Goal: Information Seeking & Learning: Learn about a topic

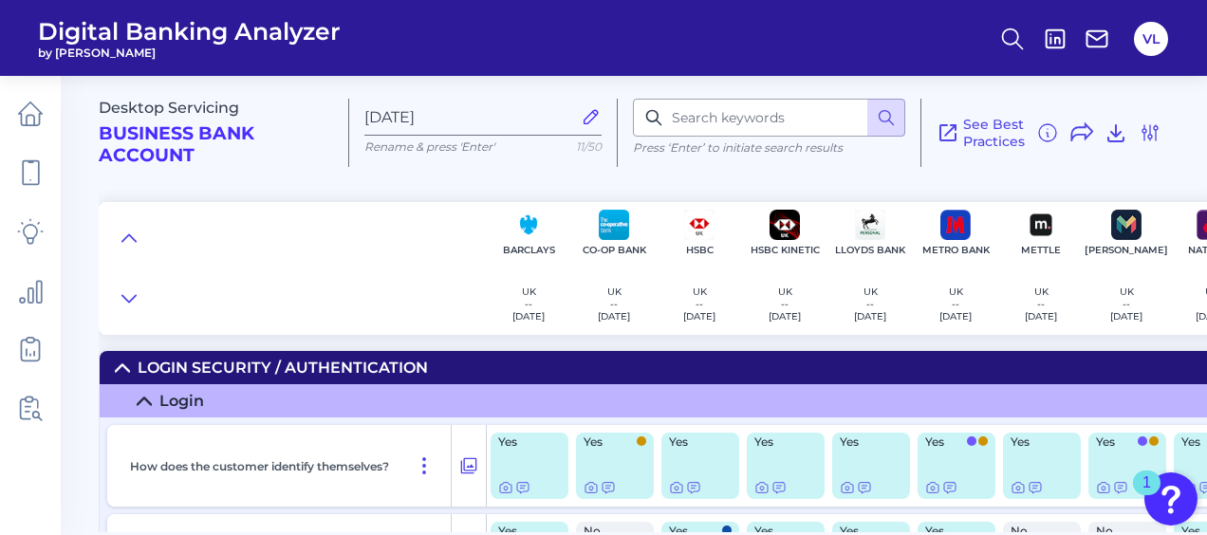
scroll to position [380, 0]
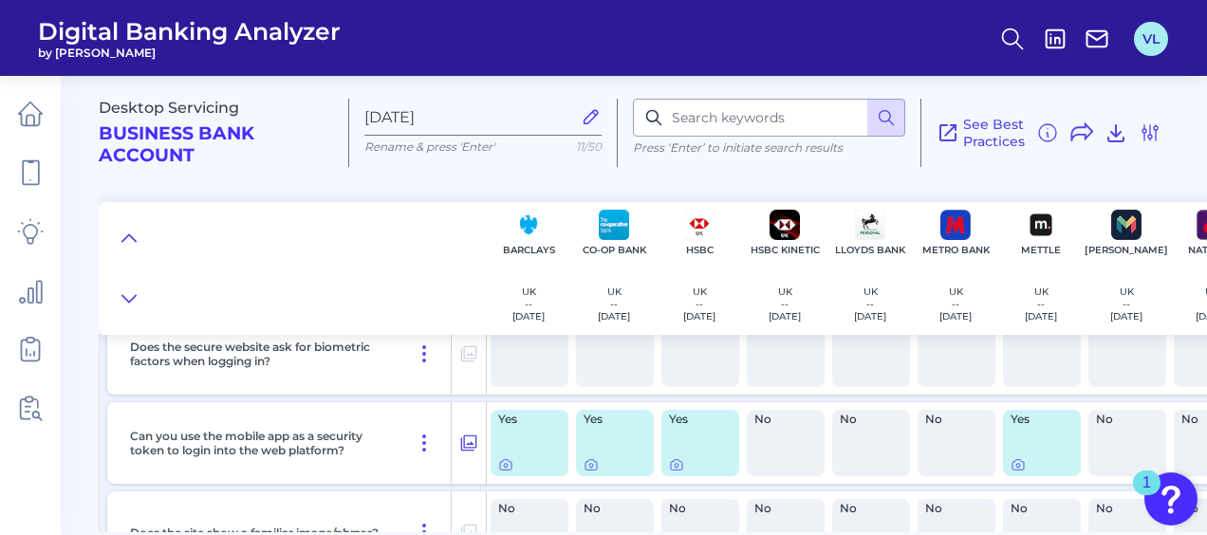
click at [1150, 22] on button "VL" at bounding box center [1151, 39] width 34 height 34
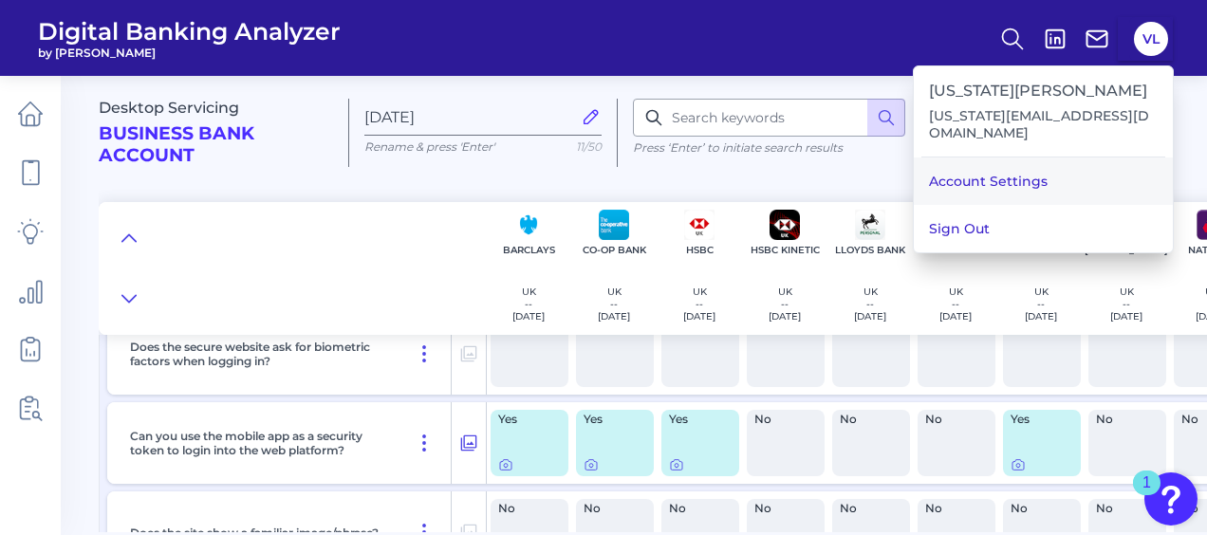
click at [1053, 163] on link "Account Settings" at bounding box center [1043, 181] width 259 height 47
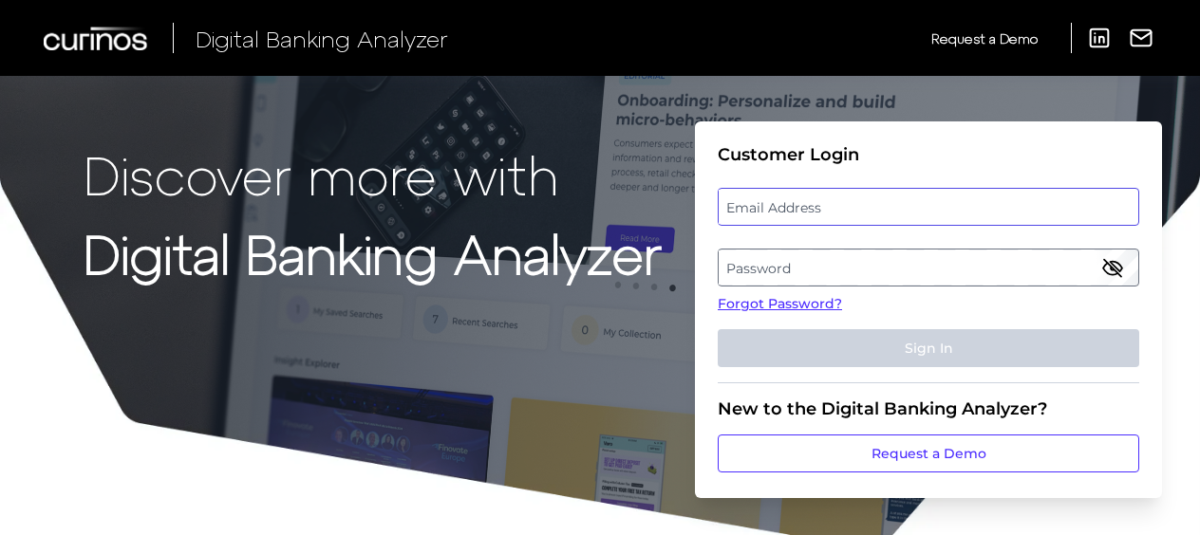
type input "[US_STATE][EMAIL_ADDRESS][DOMAIN_NAME]"
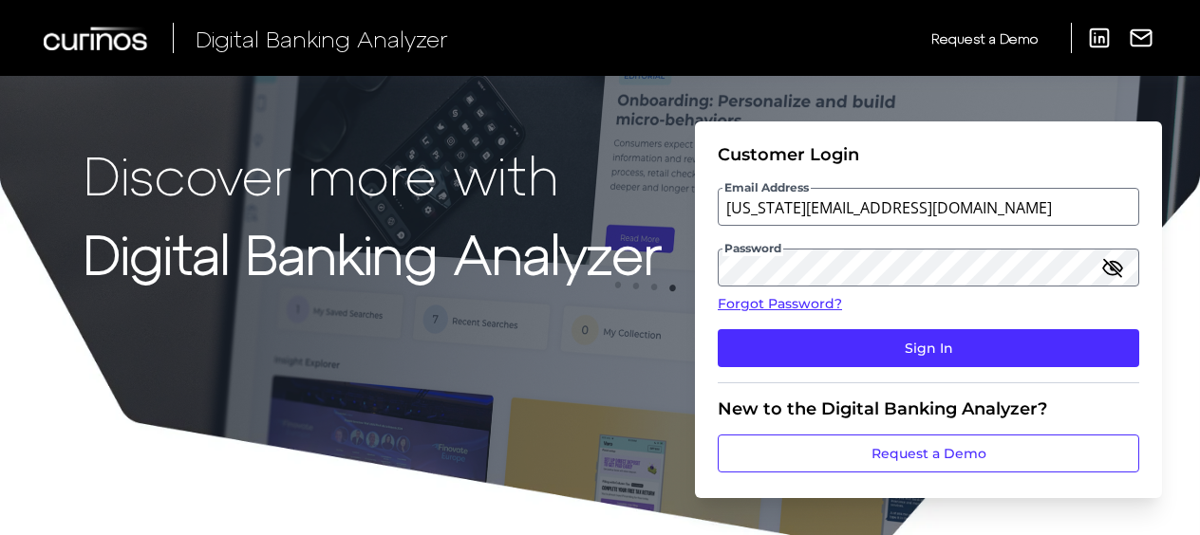
click at [864, 201] on div "Email Address [US_STATE][EMAIL_ADDRESS][DOMAIN_NAME]" at bounding box center [927, 207] width 421 height 38
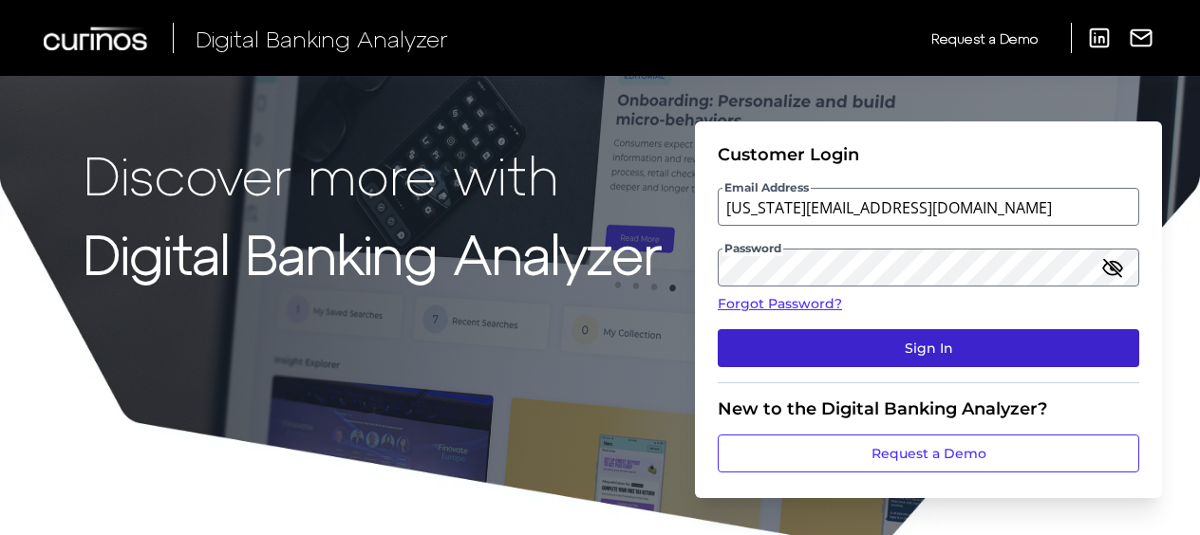
click at [912, 342] on button "Sign In" at bounding box center [927, 348] width 421 height 38
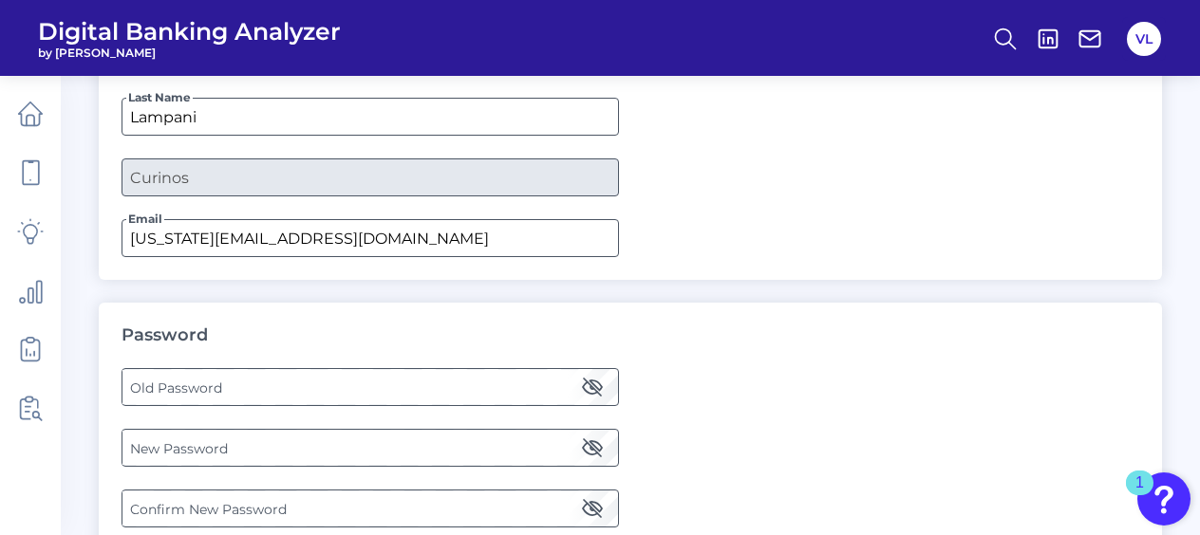
scroll to position [292, 0]
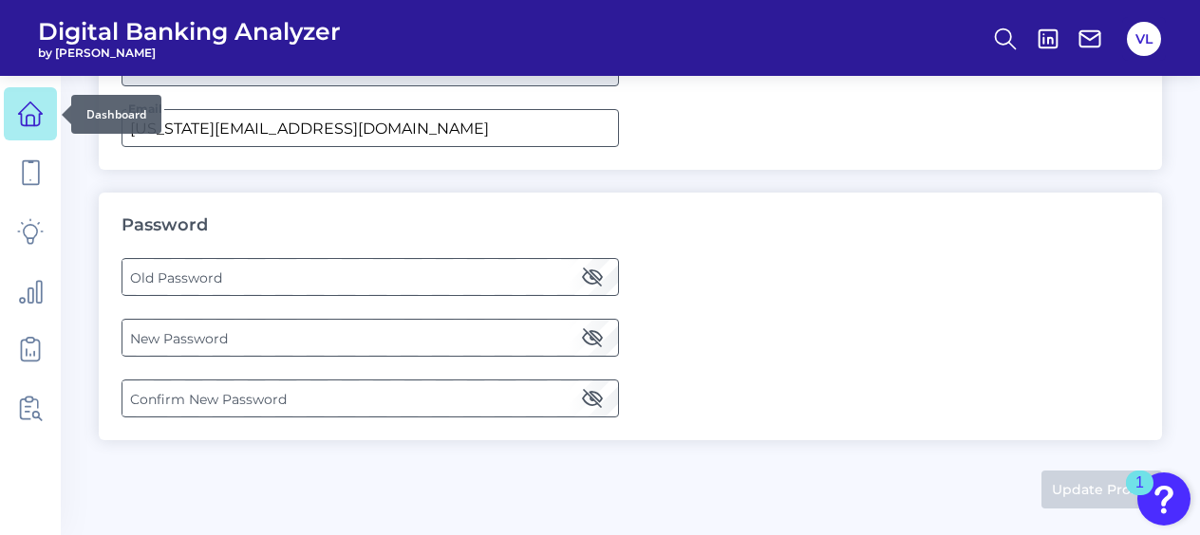
click at [48, 118] on link at bounding box center [30, 113] width 53 height 53
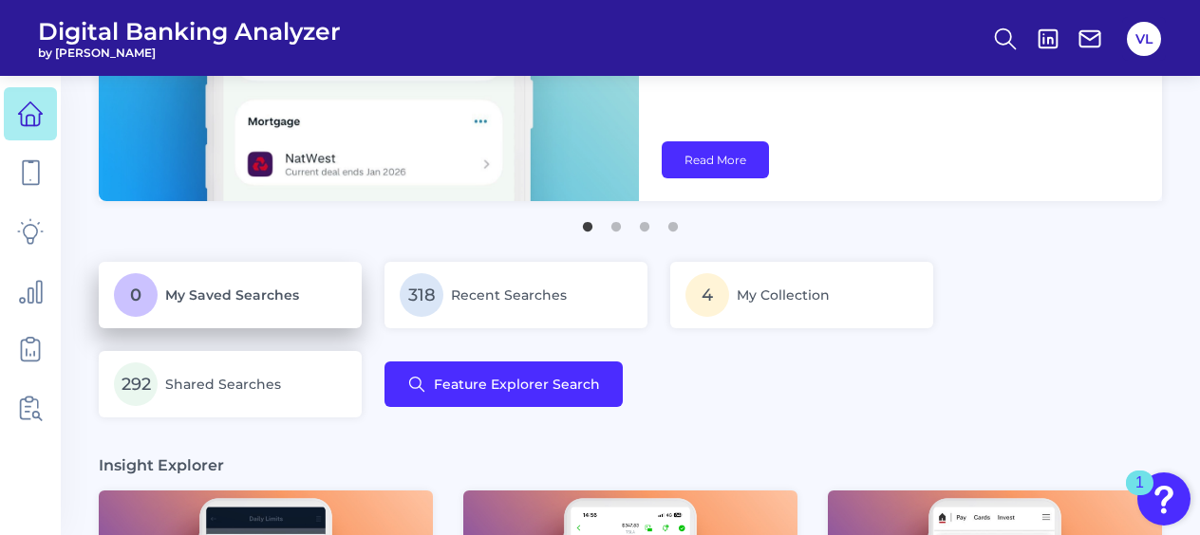
scroll to position [285, 0]
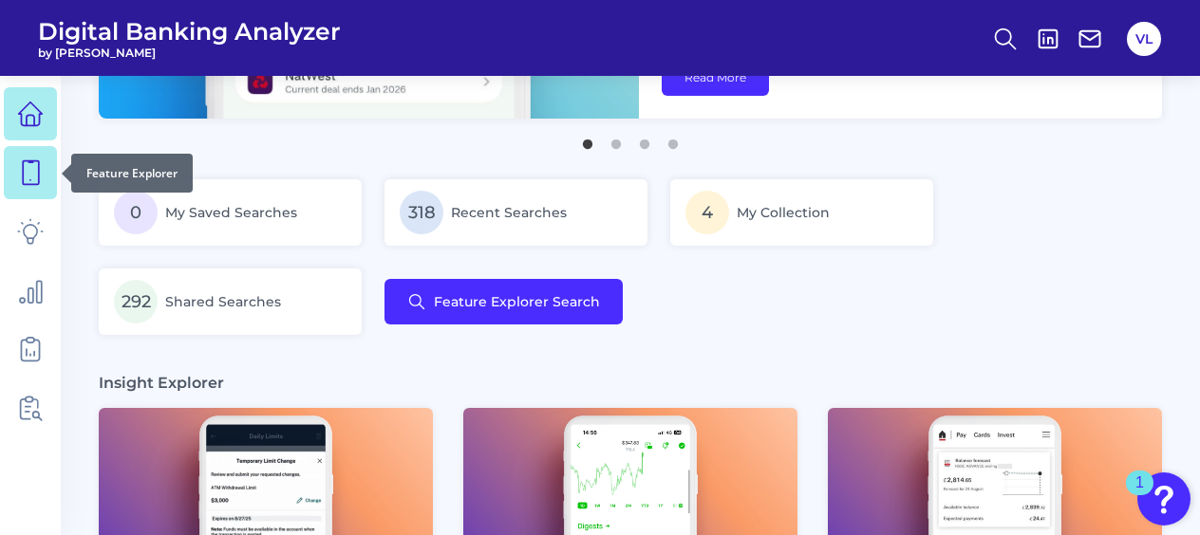
click at [47, 183] on link at bounding box center [30, 172] width 53 height 53
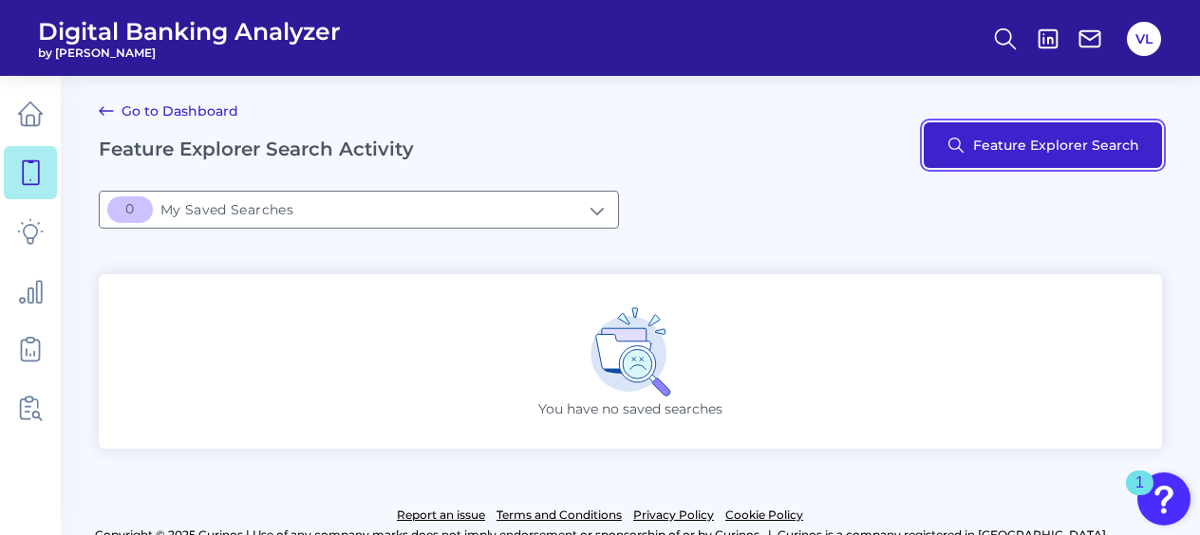
click at [1152, 127] on button "Feature Explorer Search" at bounding box center [1042, 145] width 238 height 46
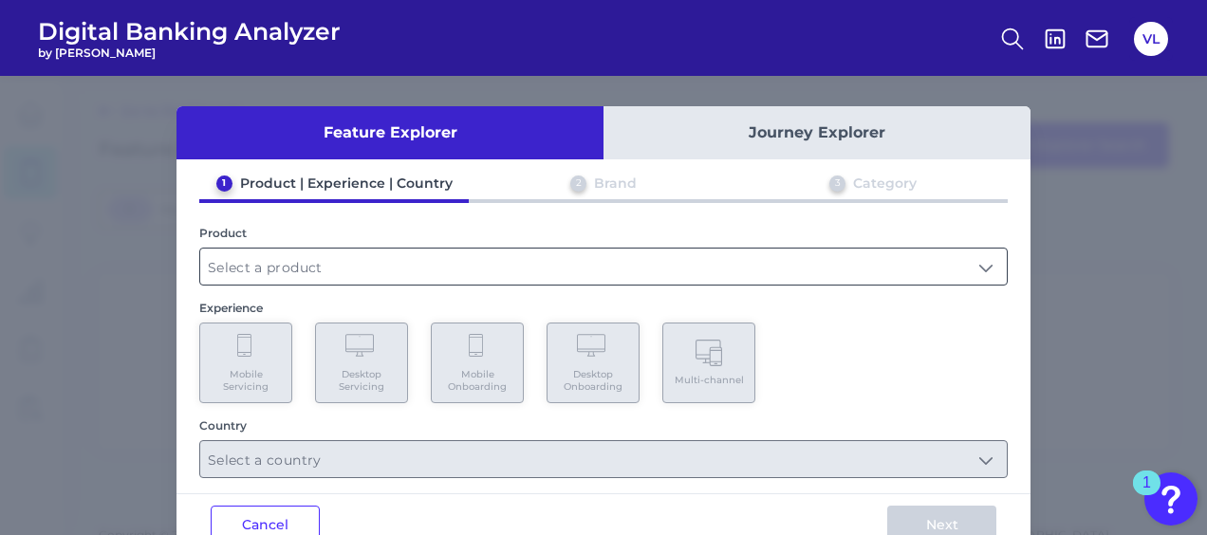
click at [296, 266] on input "text" at bounding box center [603, 267] width 807 height 36
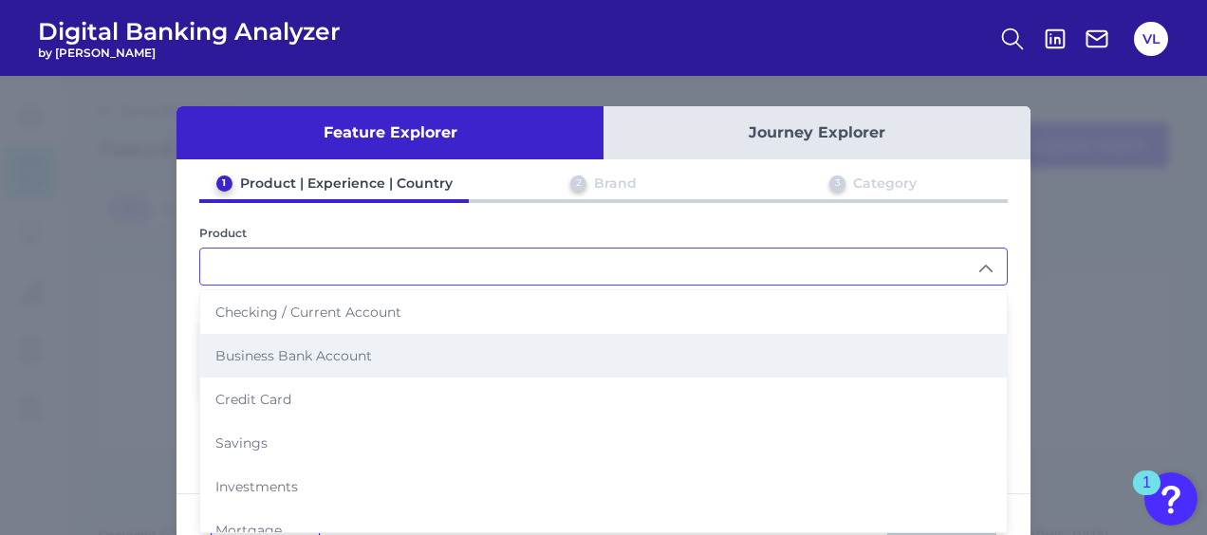
click at [320, 344] on li "Business Bank Account" at bounding box center [603, 356] width 807 height 44
type input "Business Bank Account"
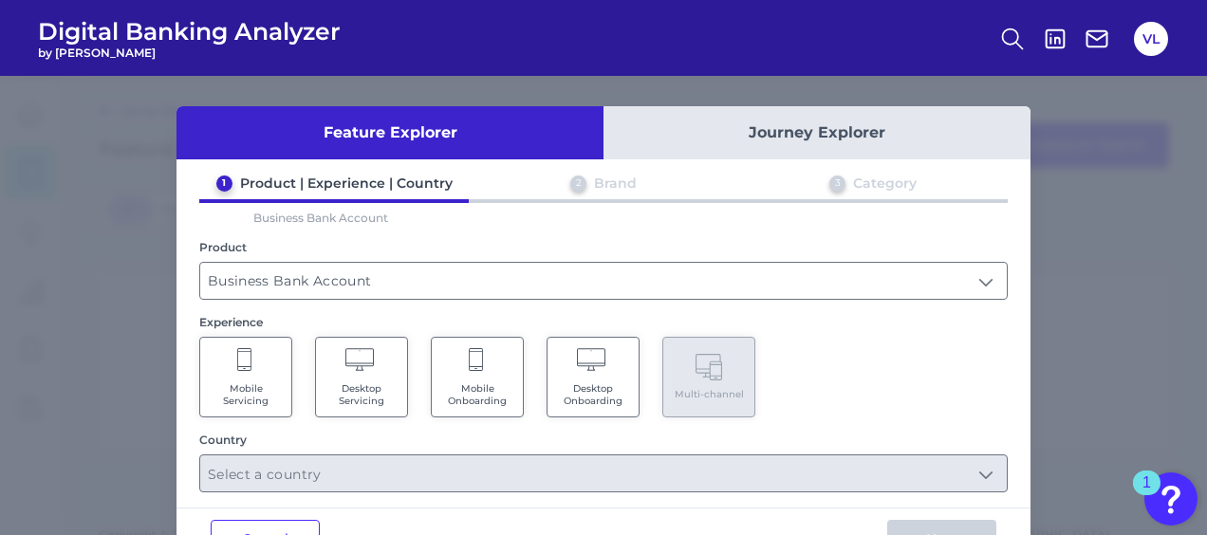
click at [257, 386] on span "Mobile Servicing" at bounding box center [246, 394] width 72 height 25
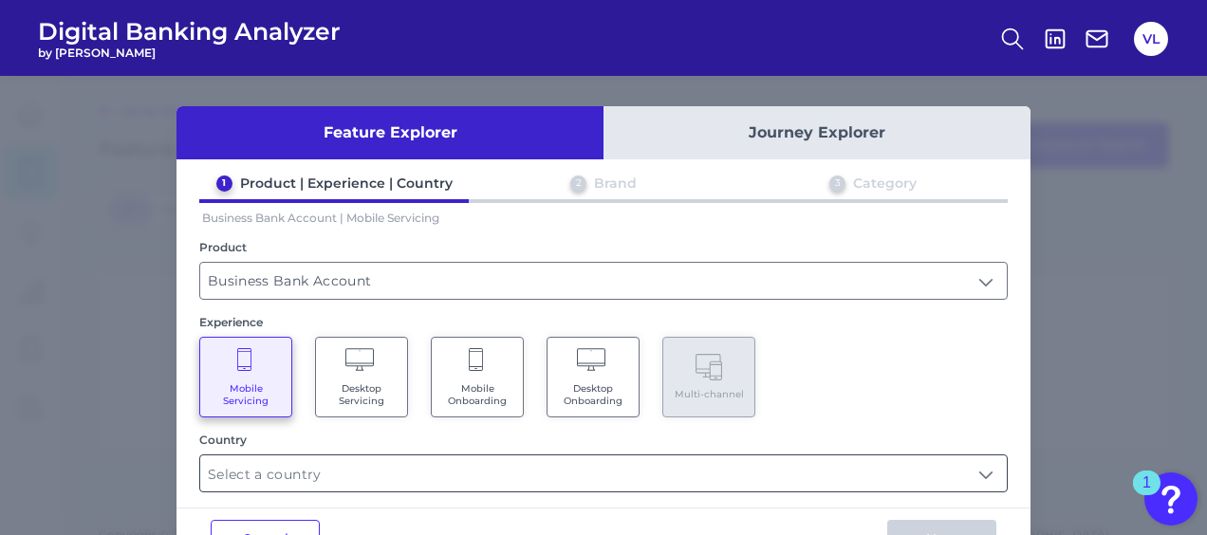
click at [311, 473] on input "text" at bounding box center [603, 474] width 807 height 36
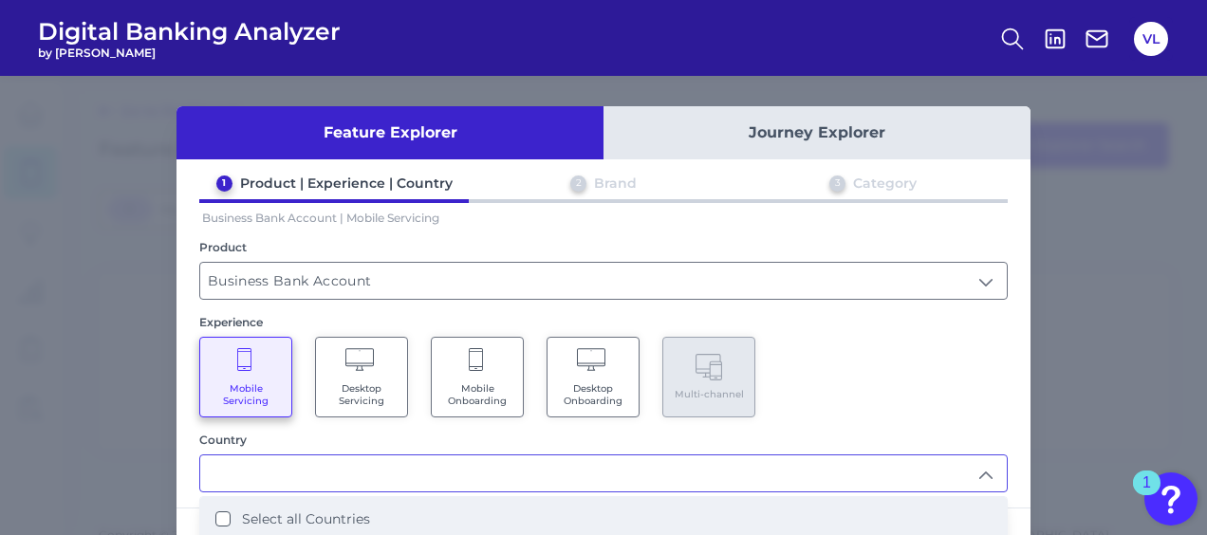
click at [332, 503] on li "Select all Countries" at bounding box center [603, 519] width 807 height 44
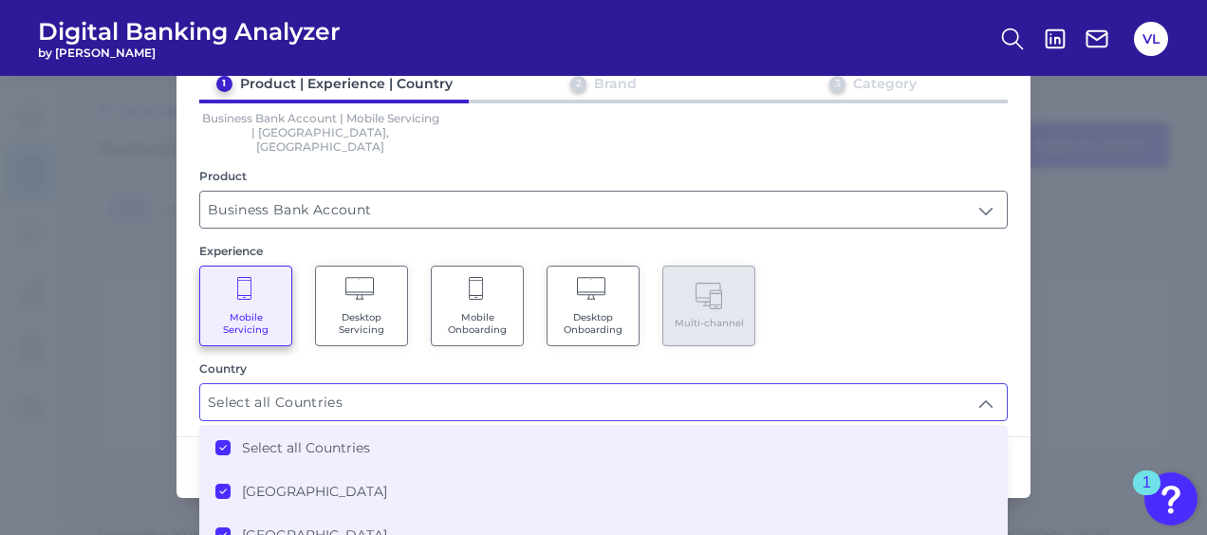
scroll to position [101, 0]
click at [313, 482] on label "[GEOGRAPHIC_DATA]" at bounding box center [314, 490] width 145 height 17
type input "[GEOGRAPHIC_DATA]"
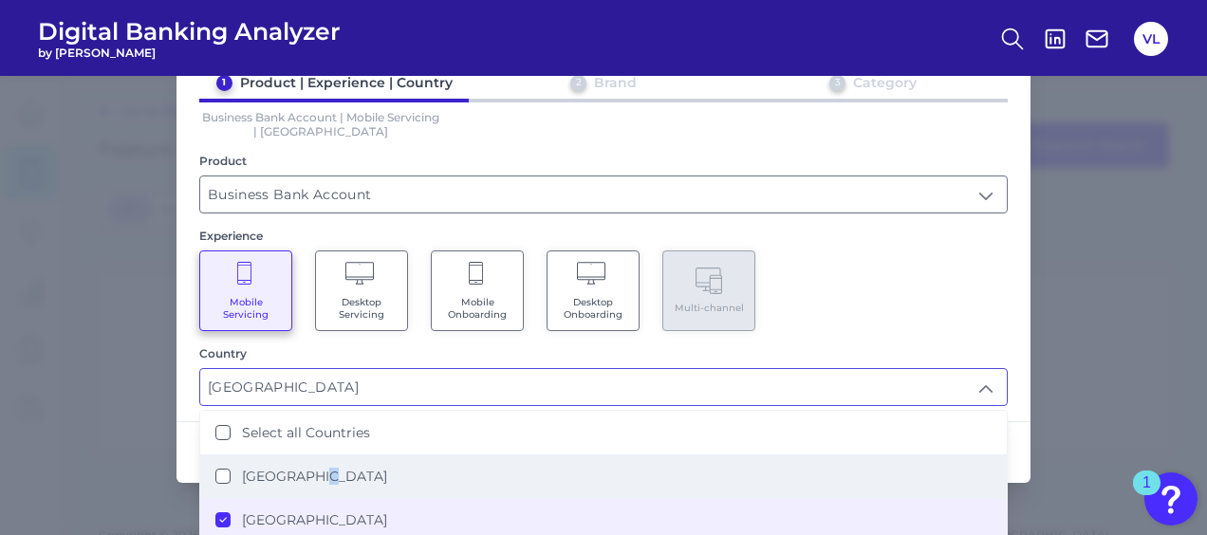
scroll to position [1, 0]
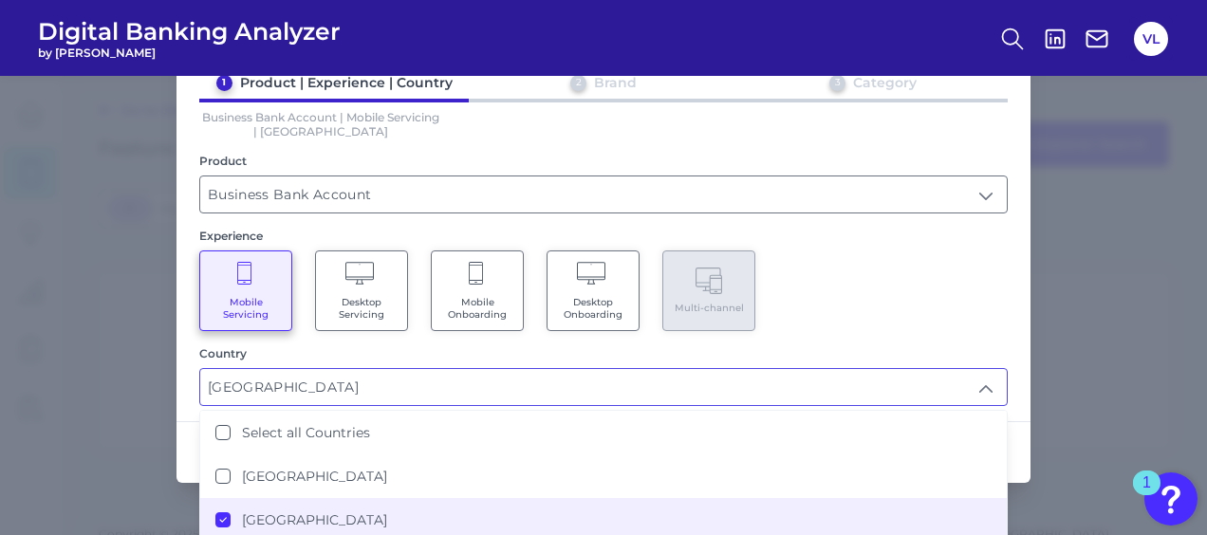
click at [242, 512] on label "[GEOGRAPHIC_DATA]" at bounding box center [314, 520] width 145 height 17
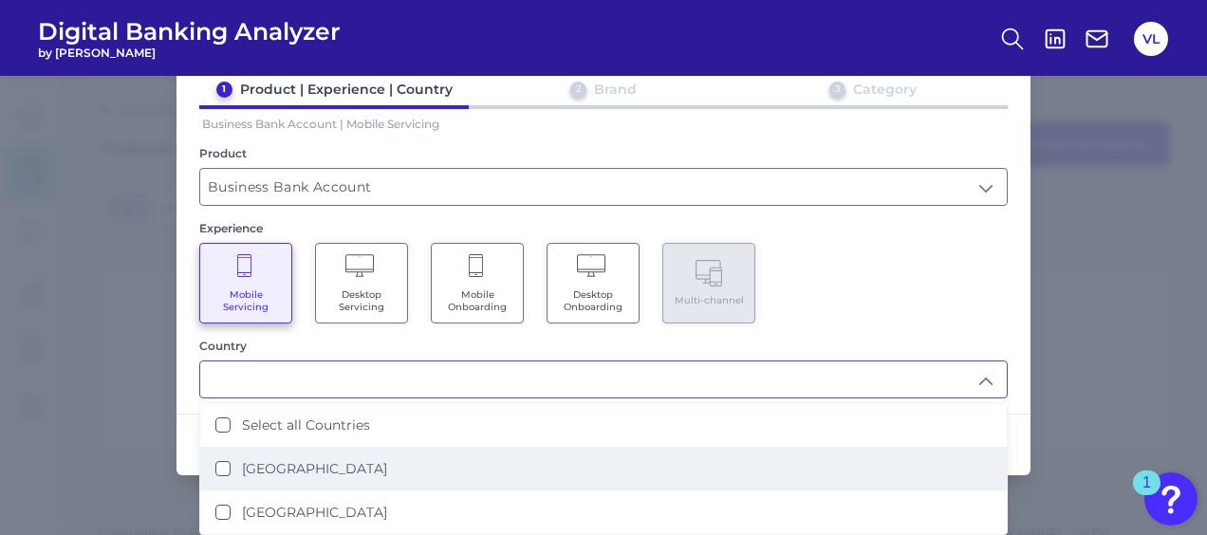
scroll to position [2, 0]
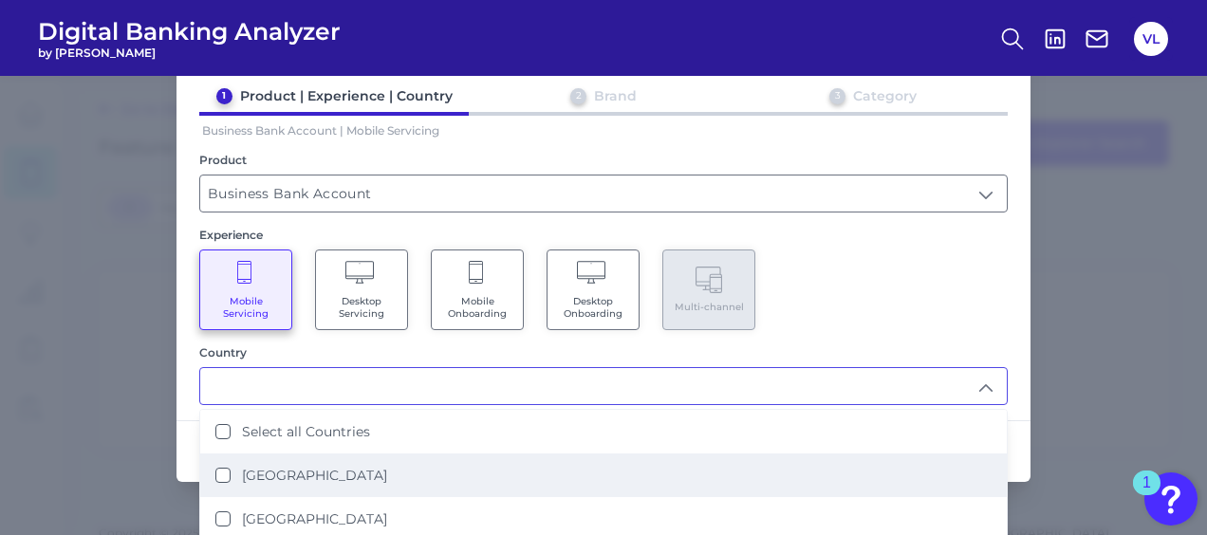
click at [235, 475] on div "[GEOGRAPHIC_DATA]" at bounding box center [301, 475] width 172 height 17
type input "[GEOGRAPHIC_DATA]"
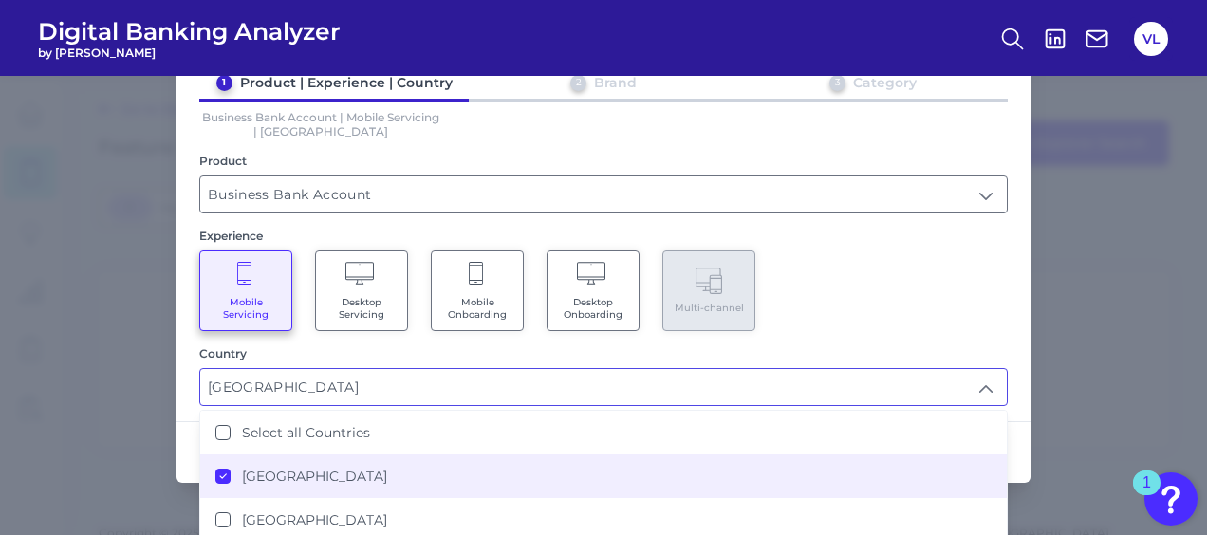
click at [984, 294] on div "Mobile Servicing Desktop Servicing Mobile Onboarding Desktop Onboarding Multi-c…" at bounding box center [603, 291] width 809 height 81
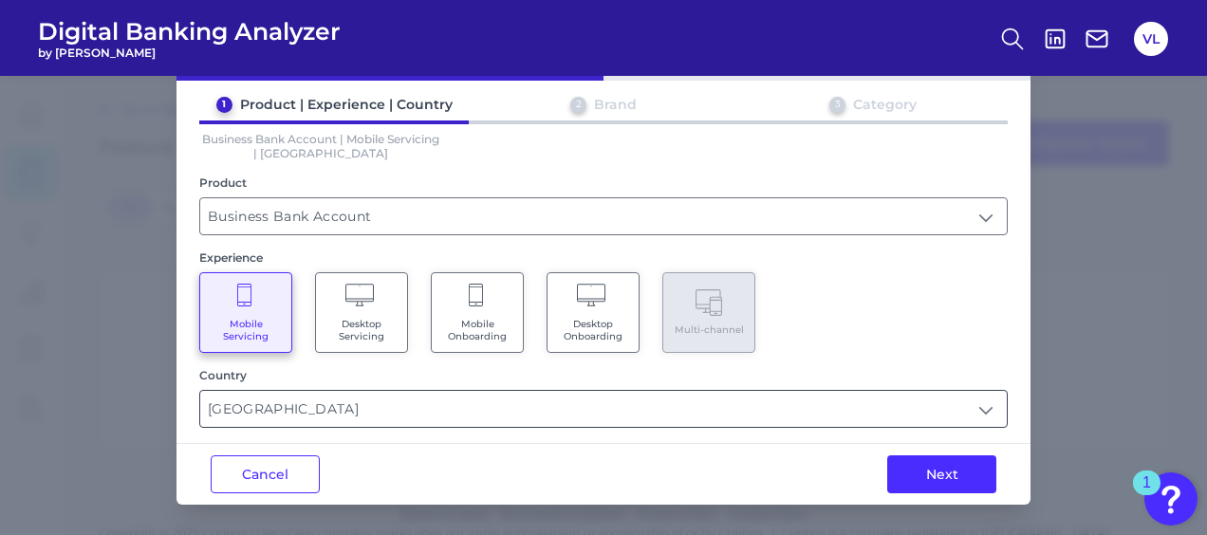
scroll to position [74, 0]
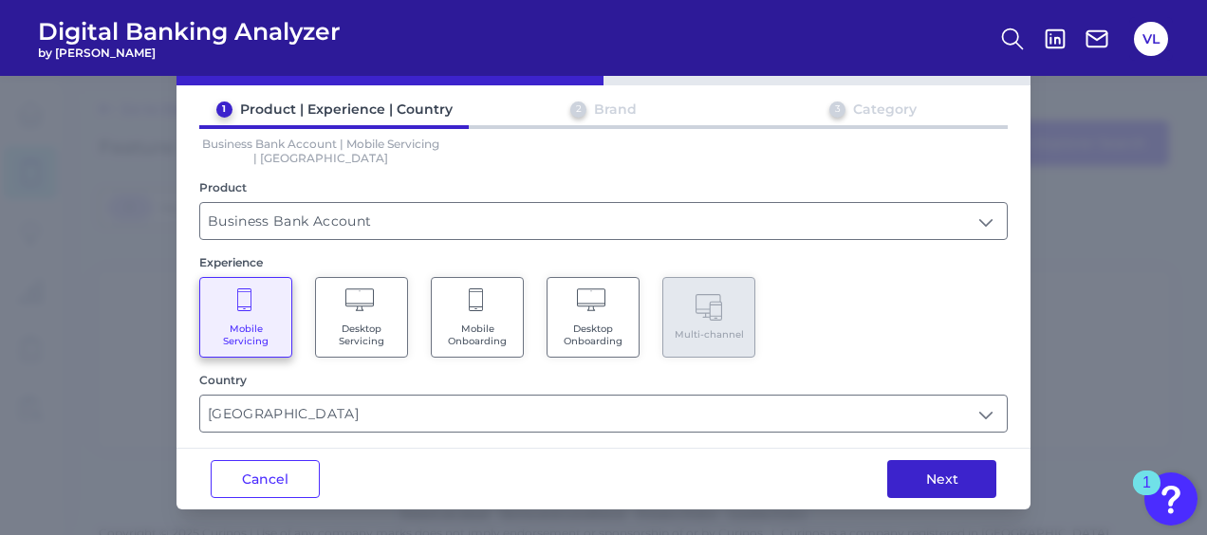
click at [970, 465] on button "Next" at bounding box center [941, 479] width 109 height 38
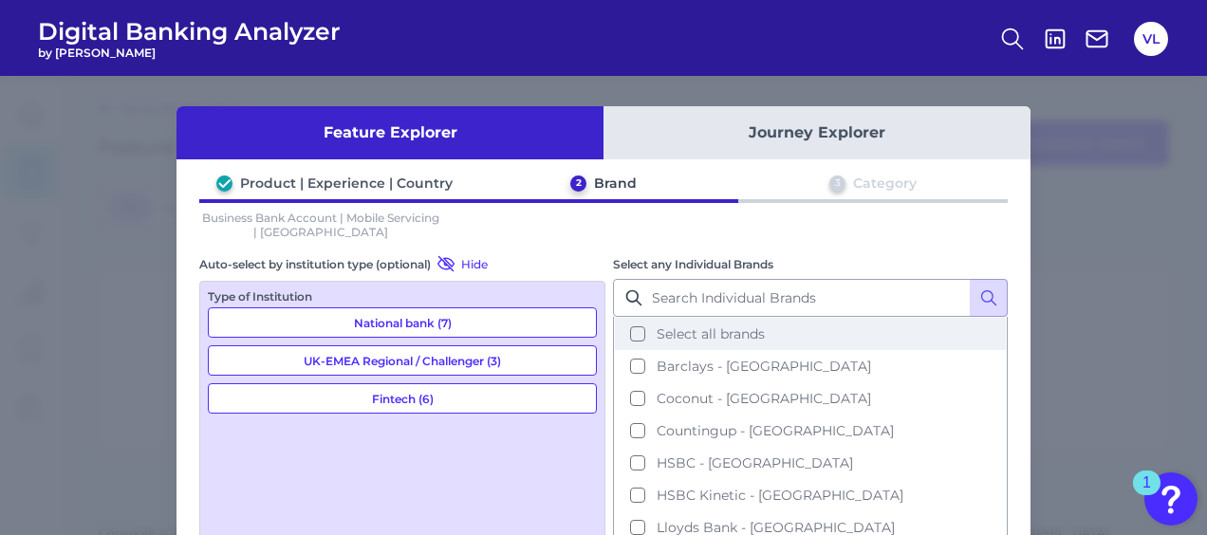
click at [738, 336] on span "Select all brands" at bounding box center [711, 334] width 108 height 17
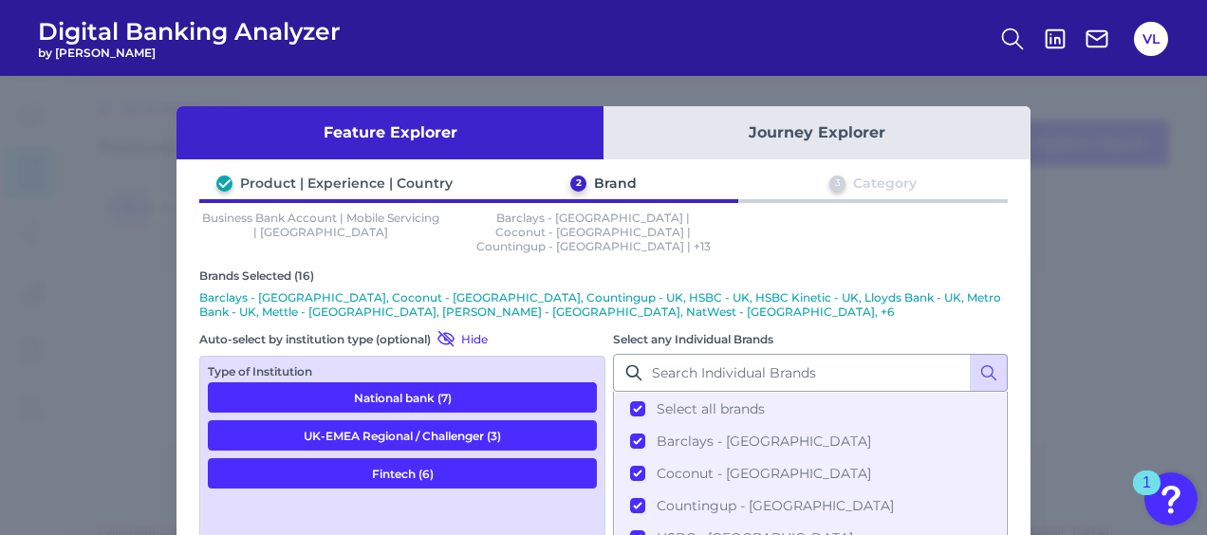
scroll to position [212, 0]
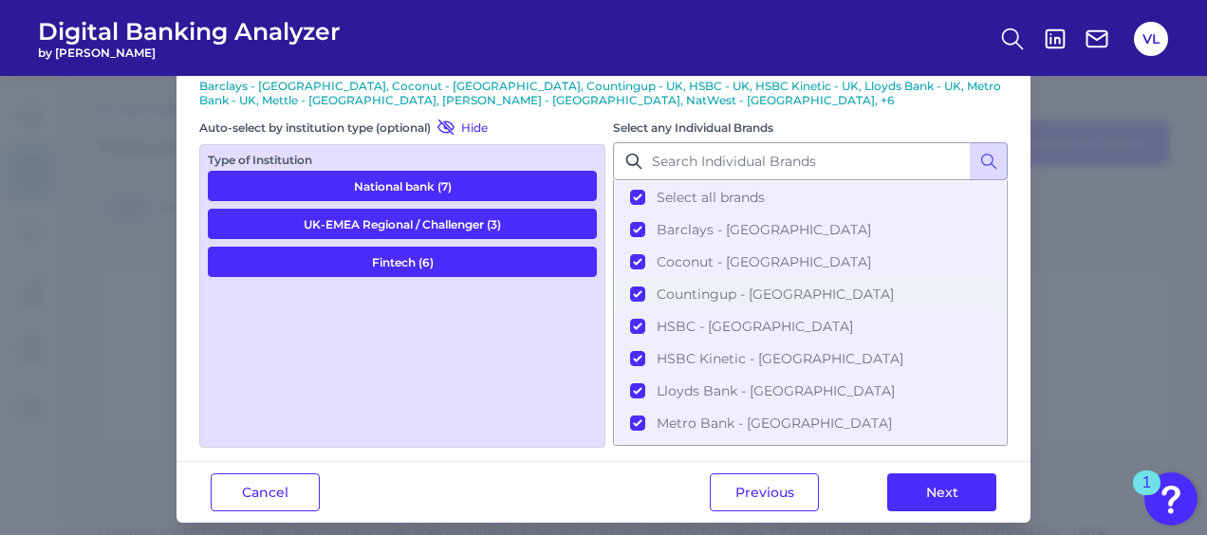
drag, startPoint x: 695, startPoint y: 251, endPoint x: 778, endPoint y: 285, distance: 89.9
click at [695, 251] on button "Coconut - [GEOGRAPHIC_DATA]" at bounding box center [810, 262] width 391 height 32
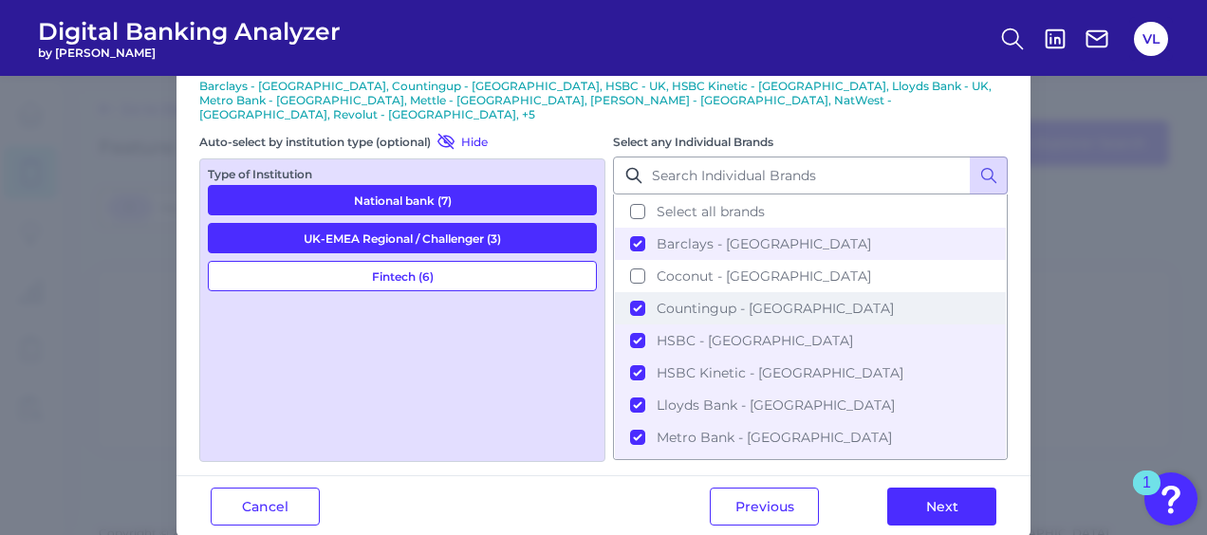
click at [683, 300] on span "Countingup - [GEOGRAPHIC_DATA]" at bounding box center [775, 308] width 237 height 17
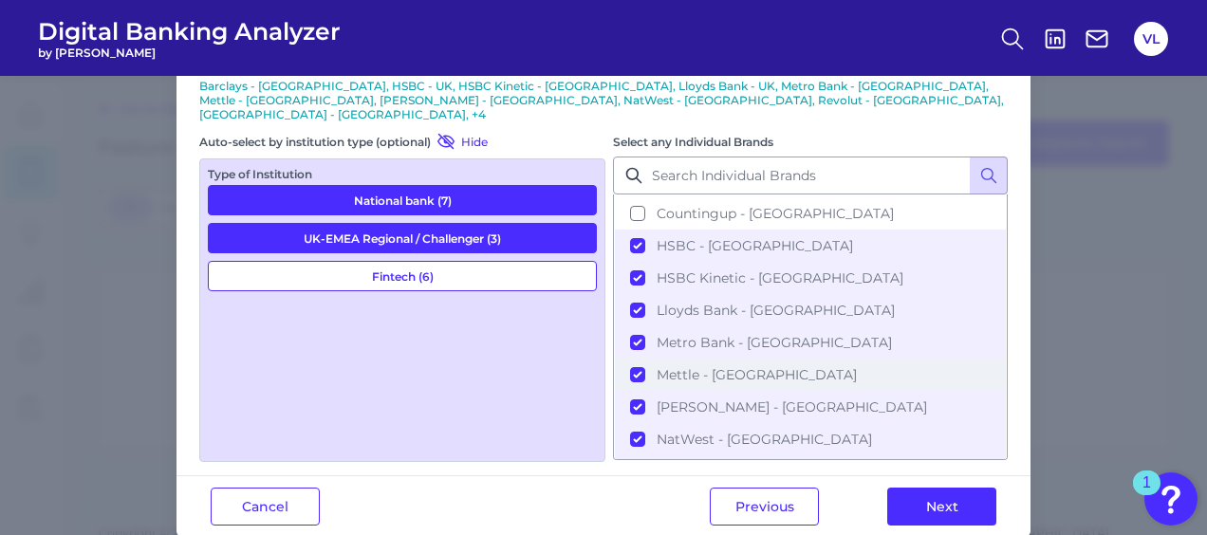
scroll to position [264, 0]
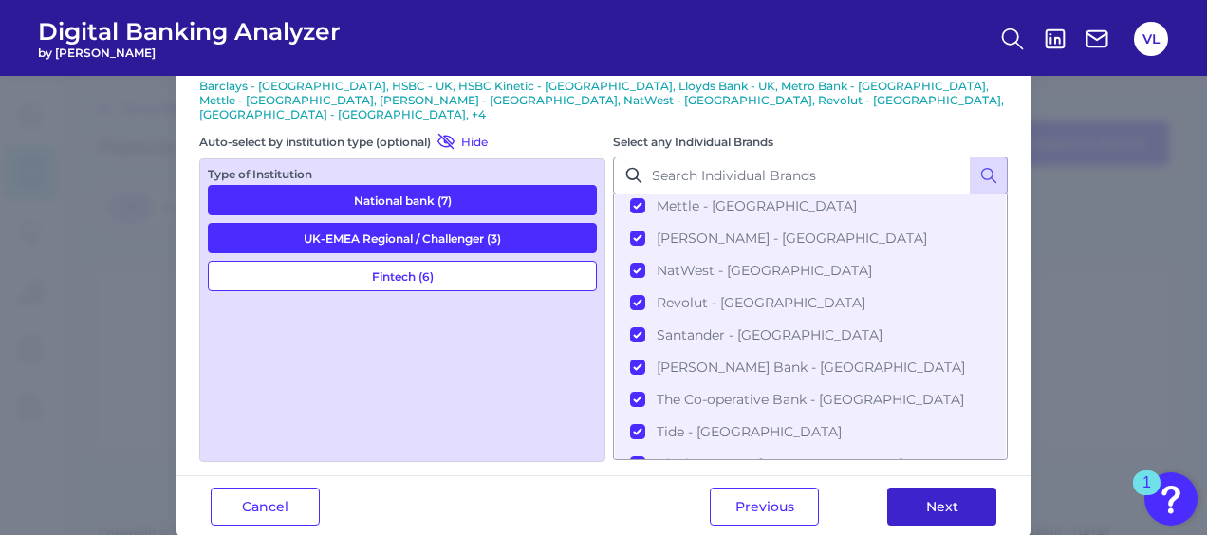
click at [954, 488] on button "Next" at bounding box center [941, 507] width 109 height 38
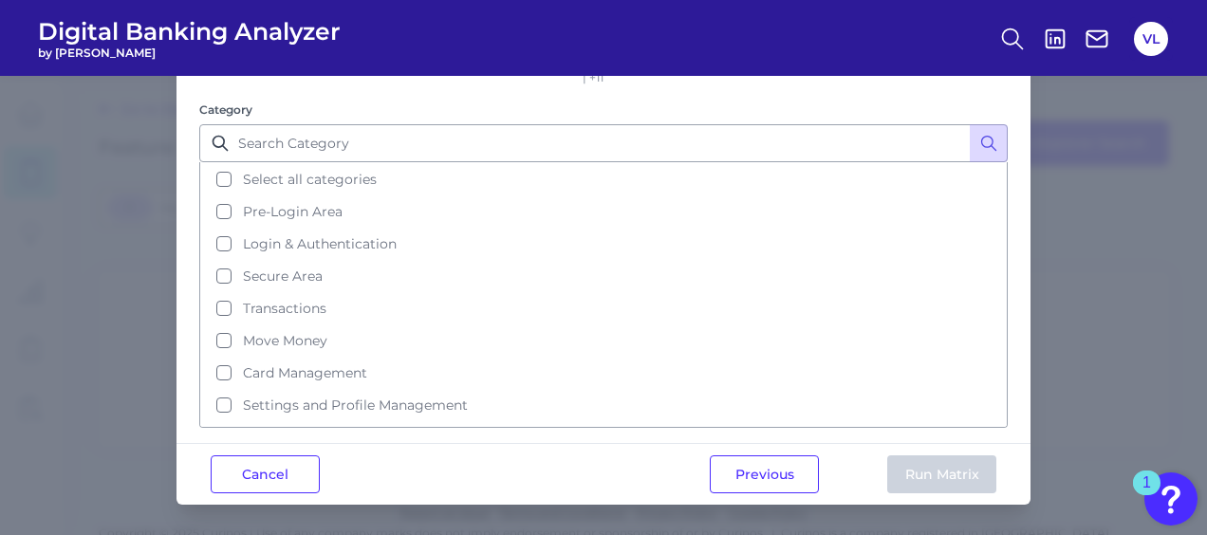
scroll to position [0, 0]
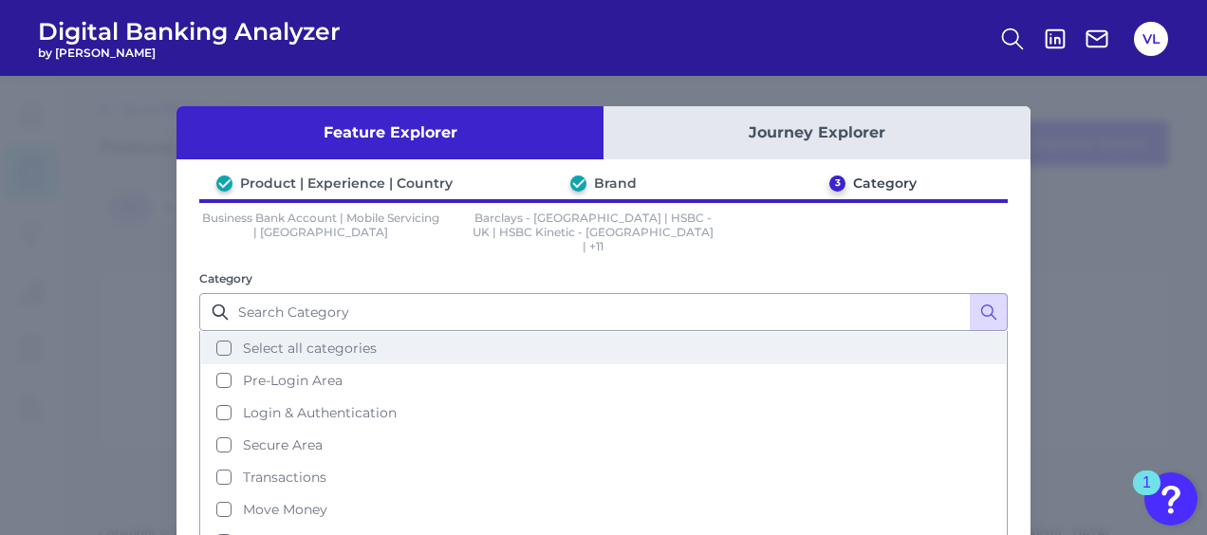
drag, startPoint x: 335, startPoint y: 332, endPoint x: 505, endPoint y: 300, distance: 172.9
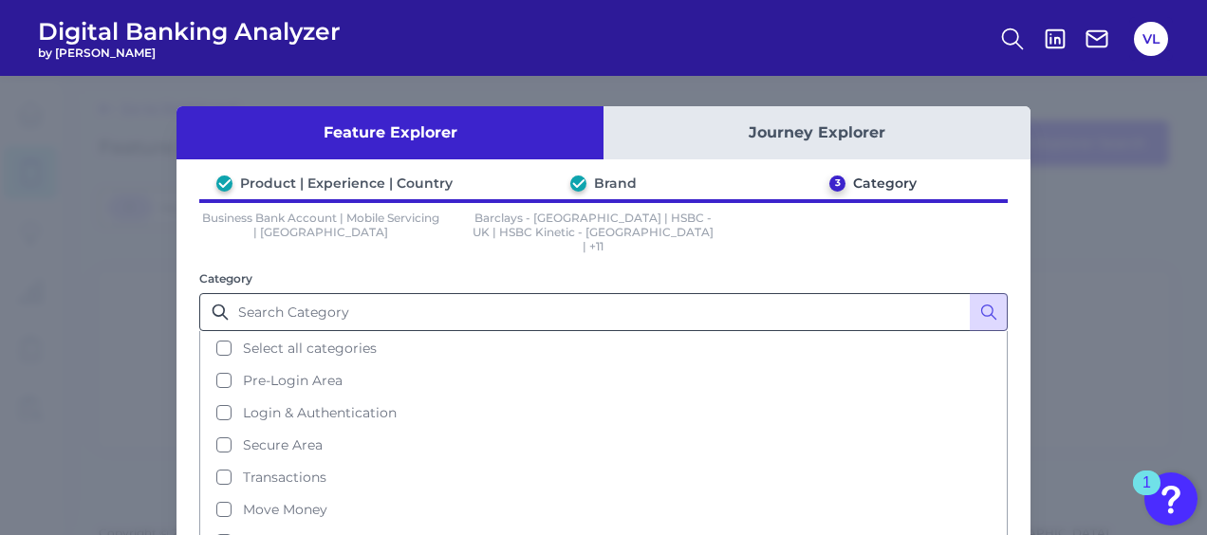
click at [336, 340] on span "Select all categories" at bounding box center [310, 348] width 134 height 17
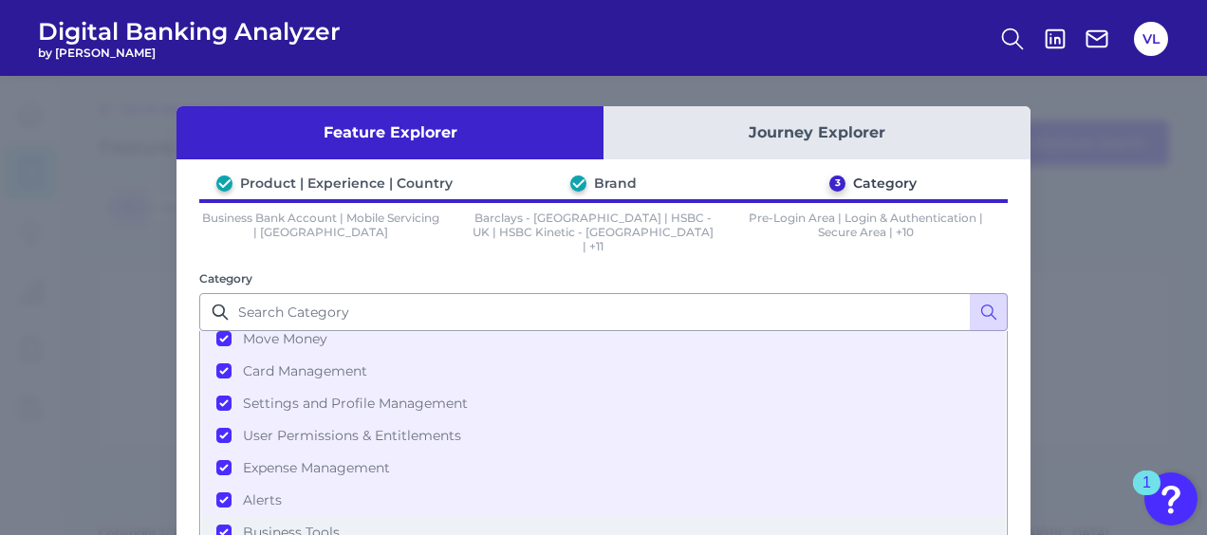
scroll to position [152, 0]
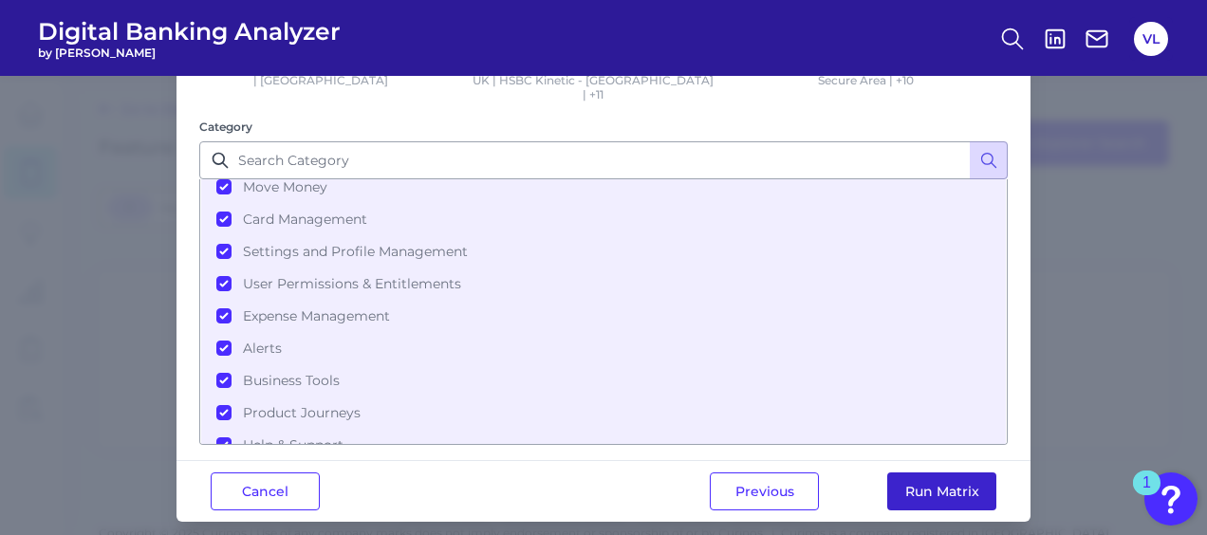
click at [926, 488] on button "Run Matrix" at bounding box center [941, 492] width 109 height 38
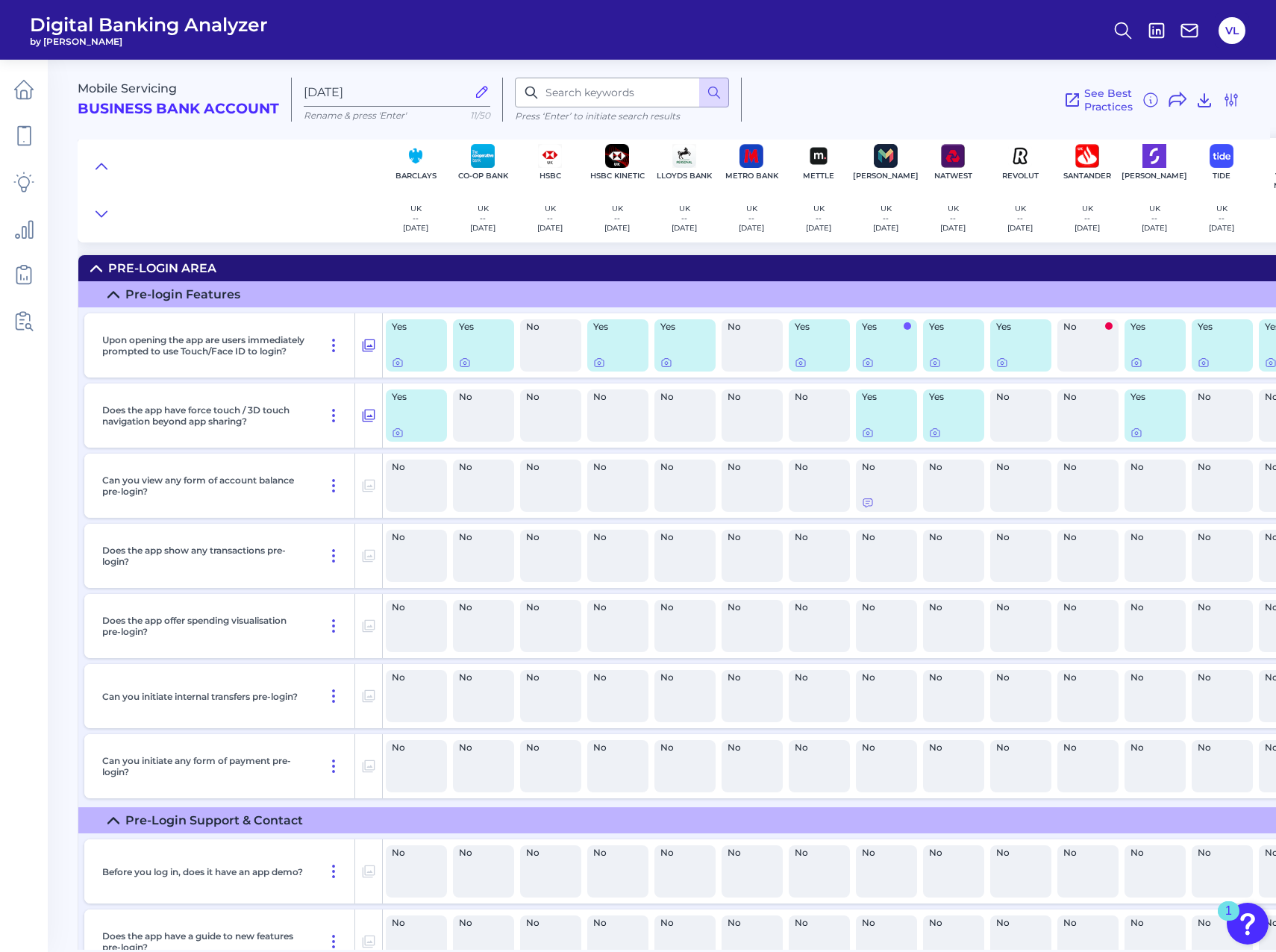
click at [53, 420] on main "Mobile Servicing Business Bank Account [DATE][FINANCIAL_ID] Rename & press 'Ent…" at bounding box center [638, 476] width 1276 height 952
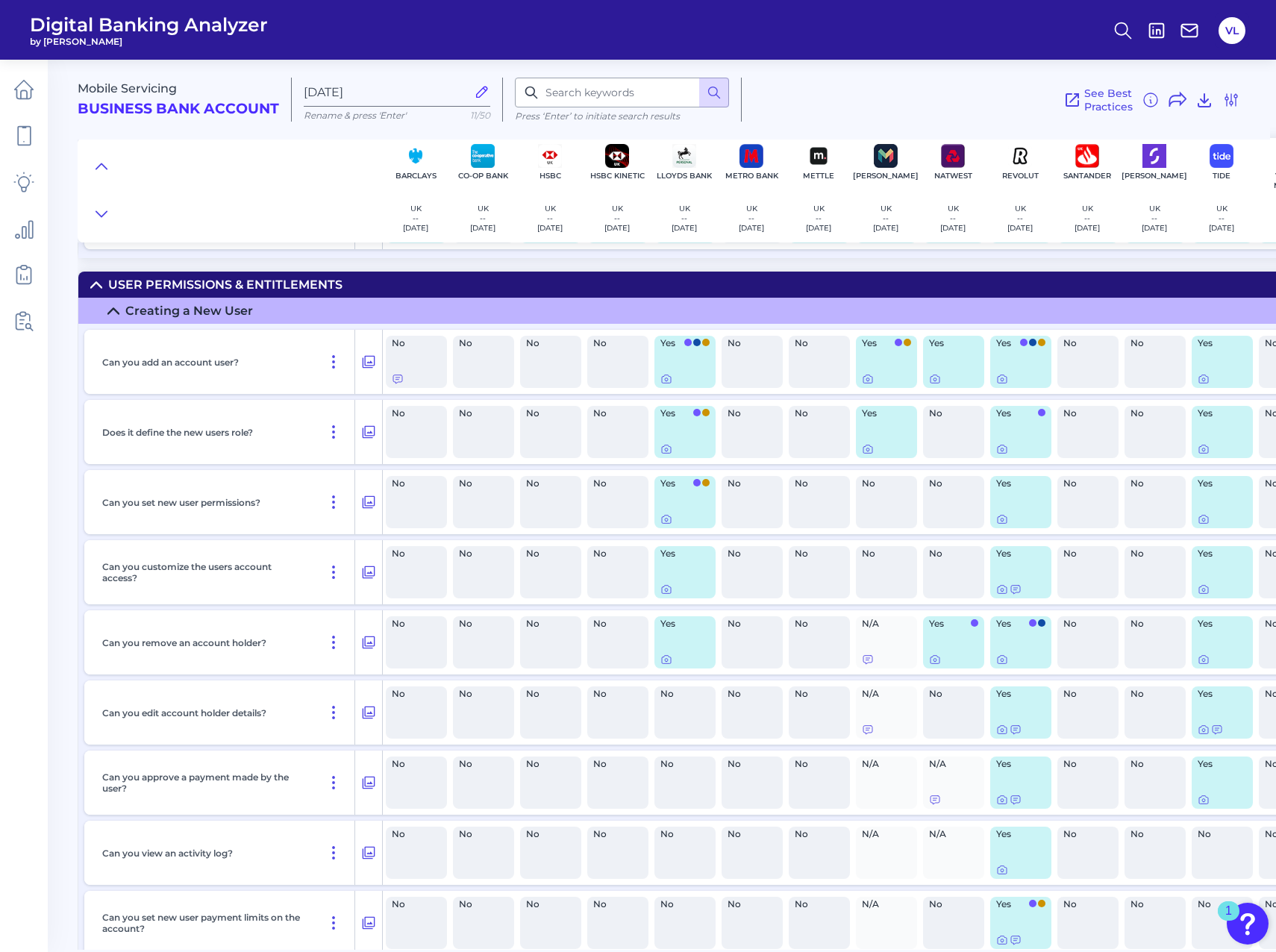
scroll to position [14599, 0]
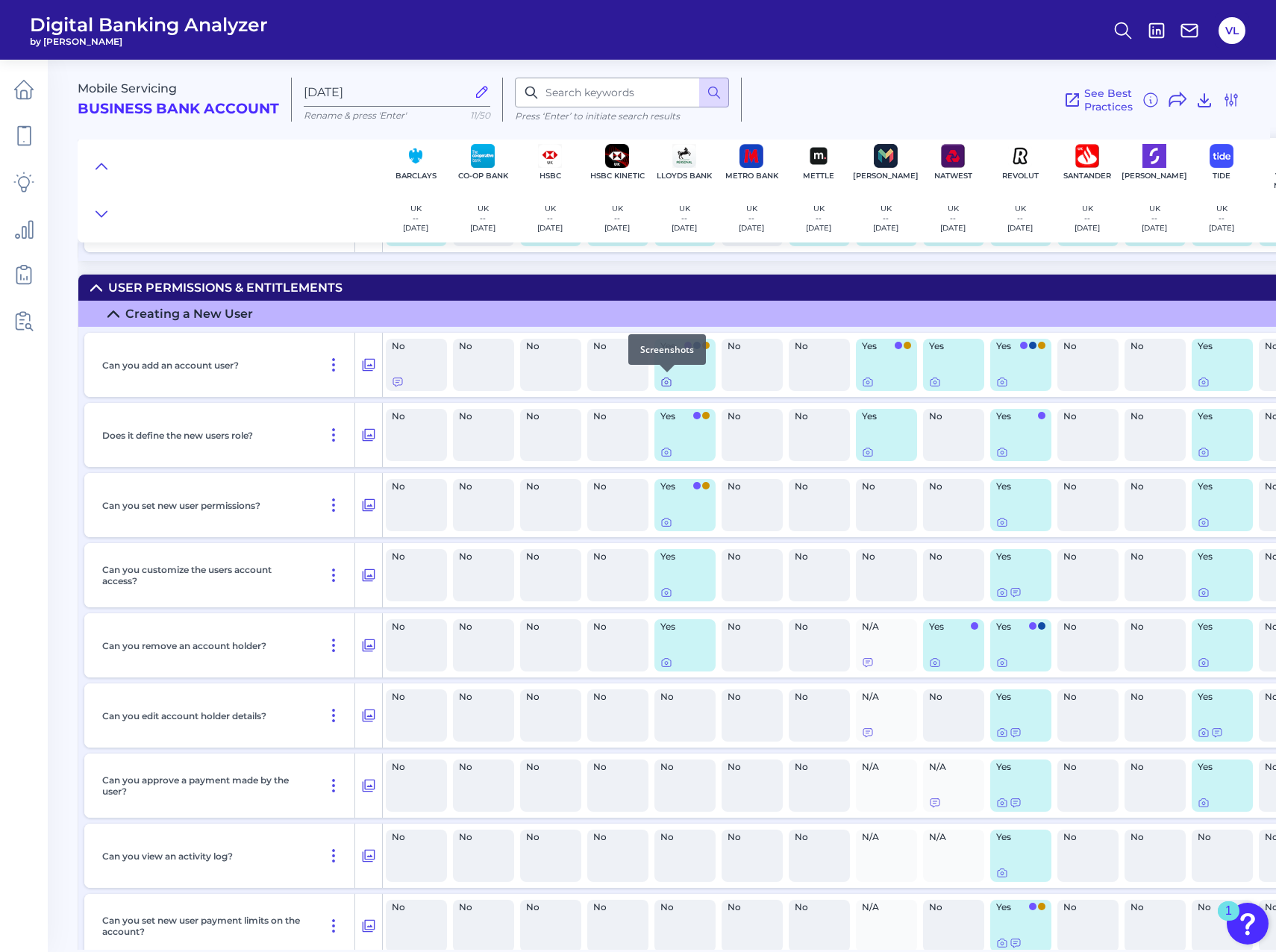
click at [668, 383] on icon at bounding box center [666, 381] width 12 height 12
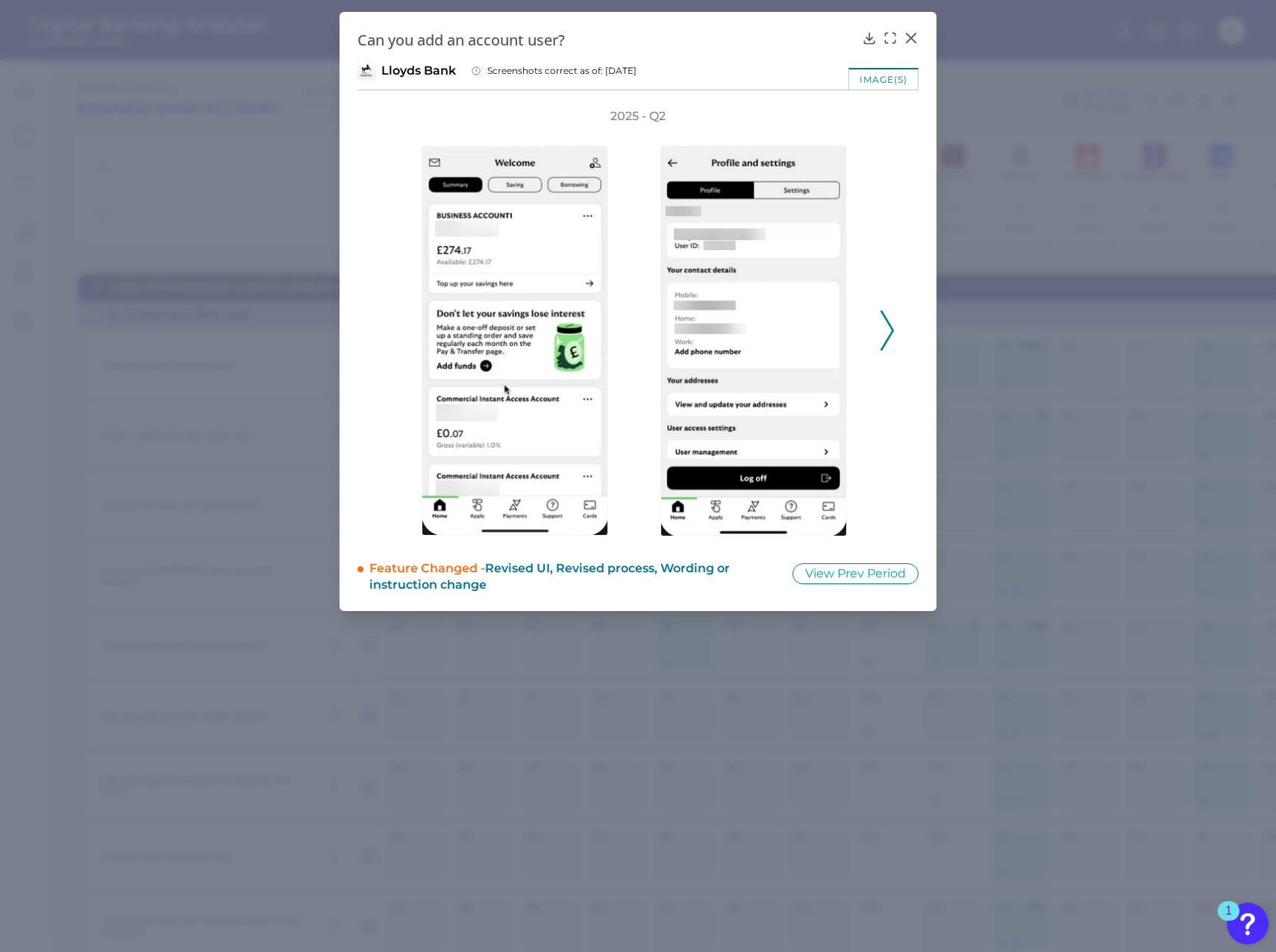
click at [899, 35] on div "Can you add an account user?" at bounding box center [638, 40] width 561 height 20
click at [883, 343] on icon at bounding box center [887, 330] width 13 height 40
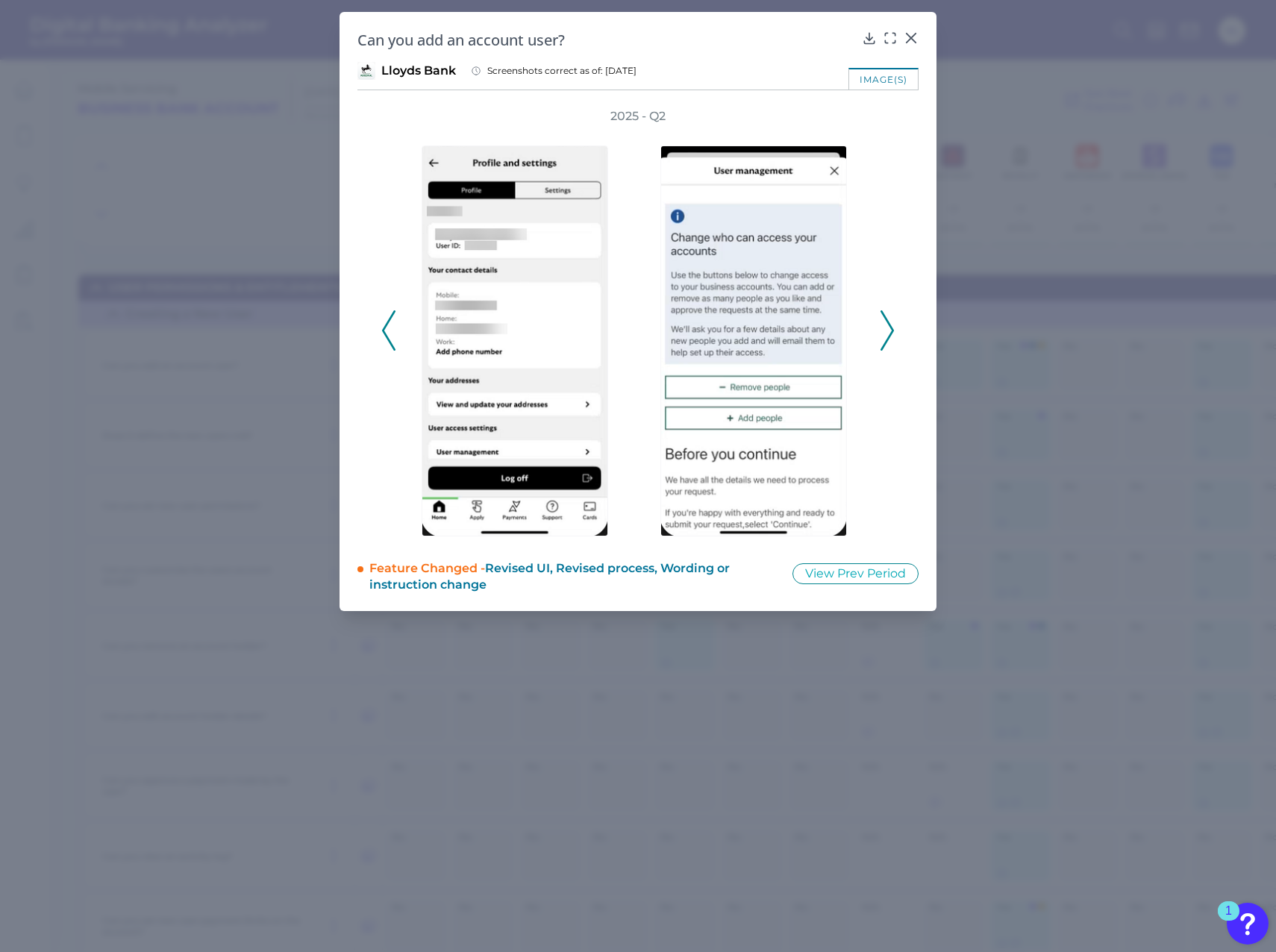
click at [884, 342] on icon at bounding box center [887, 330] width 13 height 40
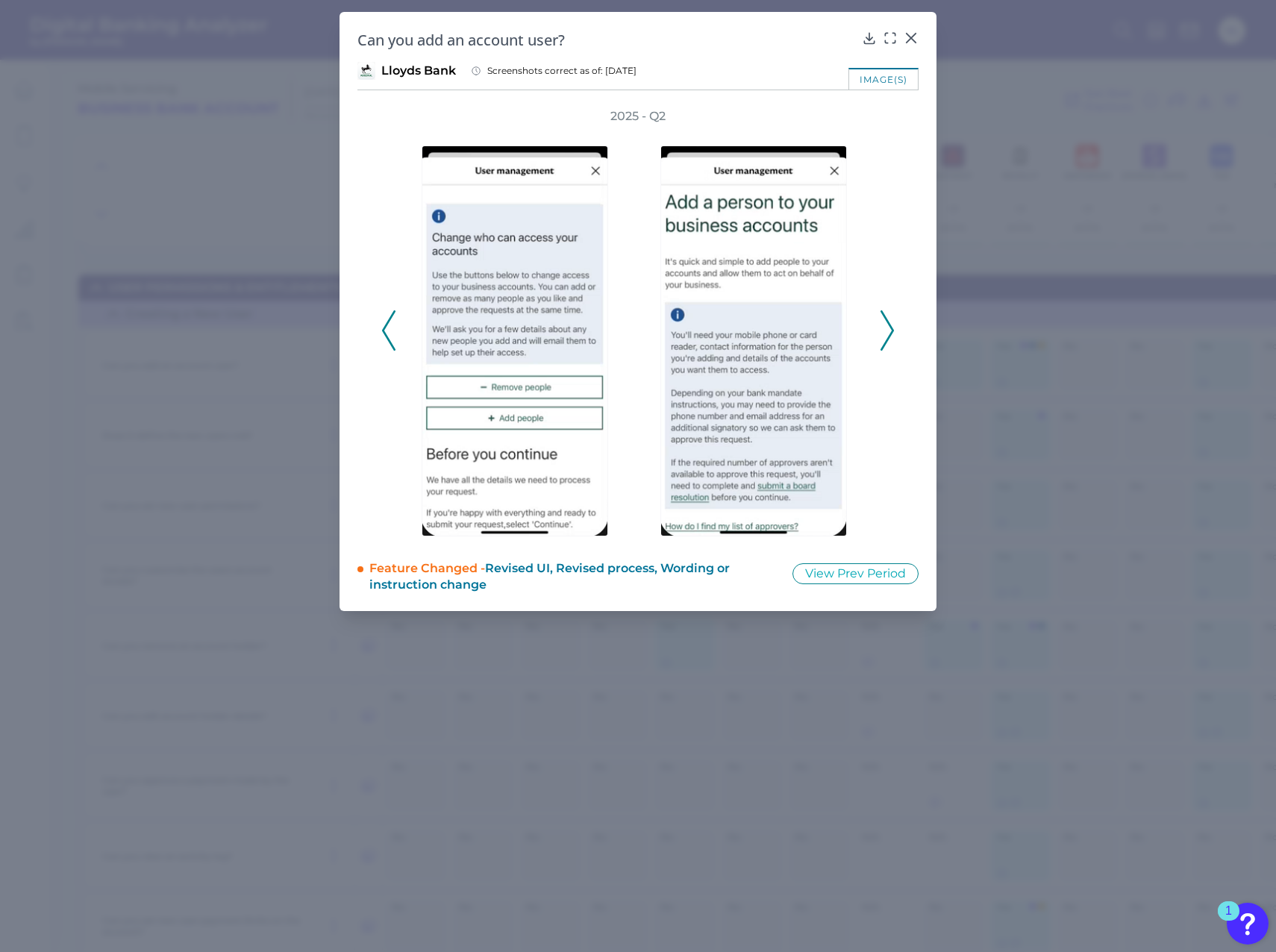
click at [388, 339] on polyline at bounding box center [388, 330] width 11 height 38
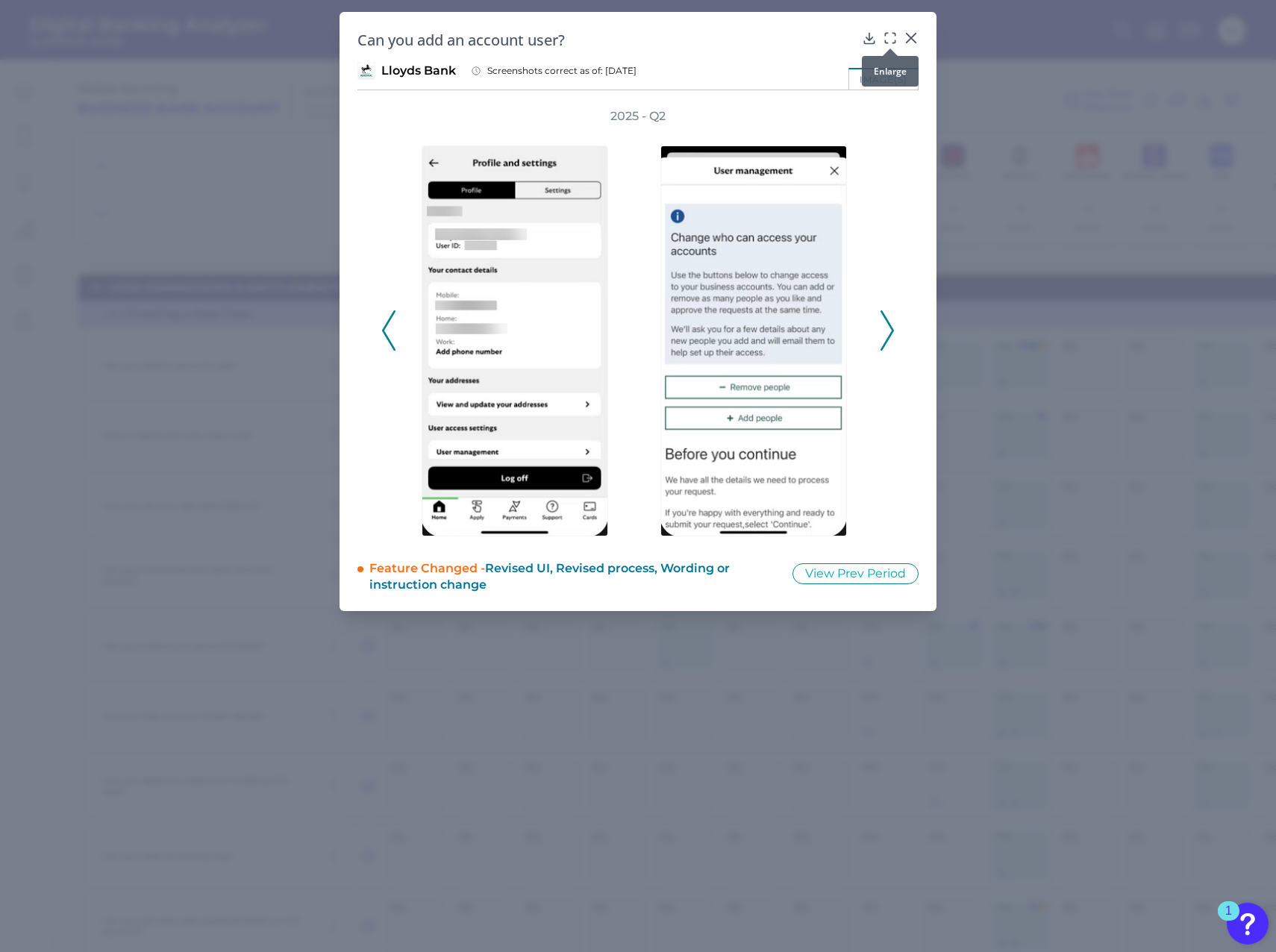
click at [892, 42] on div at bounding box center [890, 48] width 15 height 15
click at [892, 44] on div at bounding box center [890, 48] width 15 height 15
click at [888, 39] on icon at bounding box center [890, 38] width 15 height 15
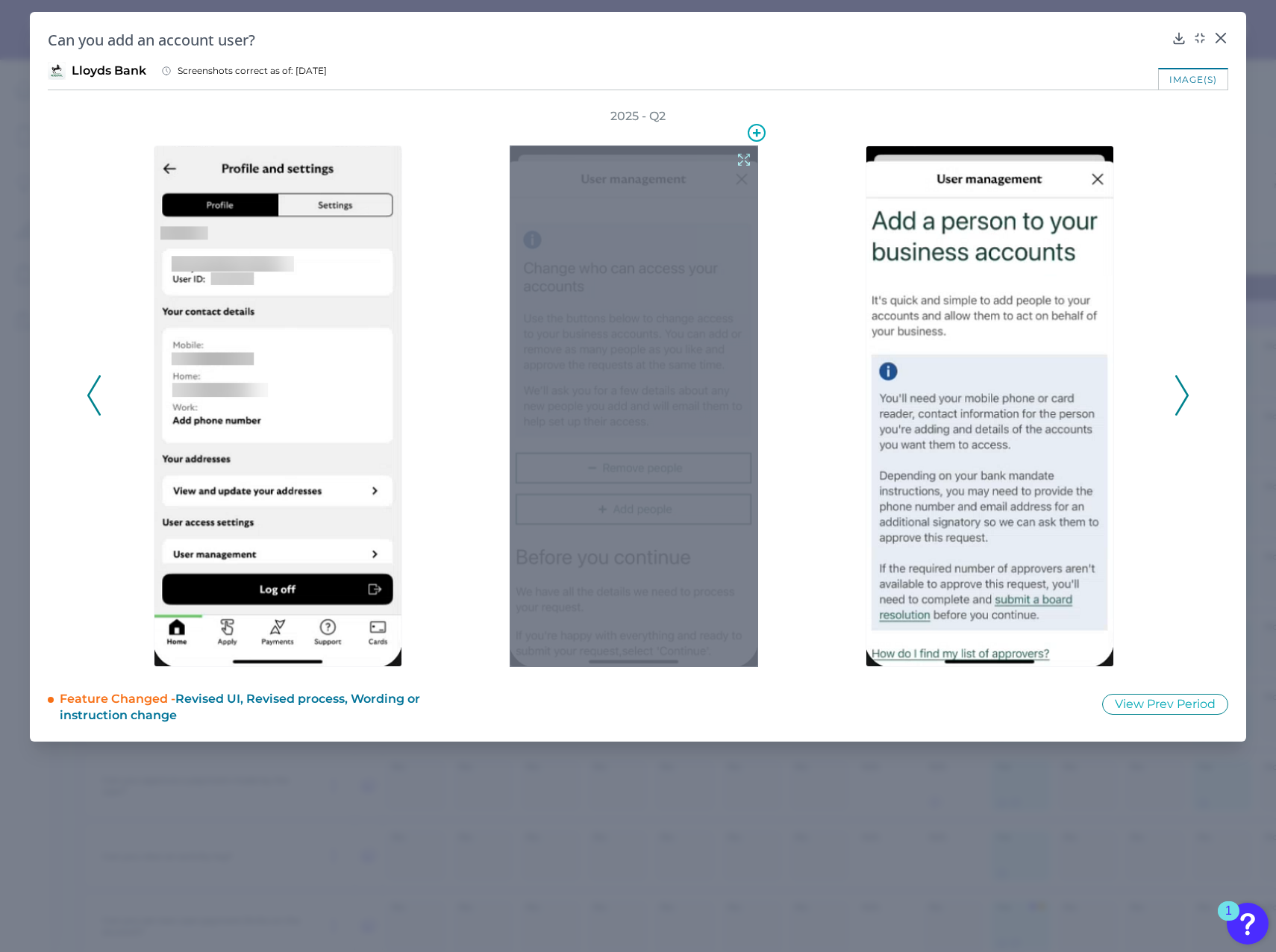
click at [745, 159] on icon at bounding box center [744, 160] width 17 height 17
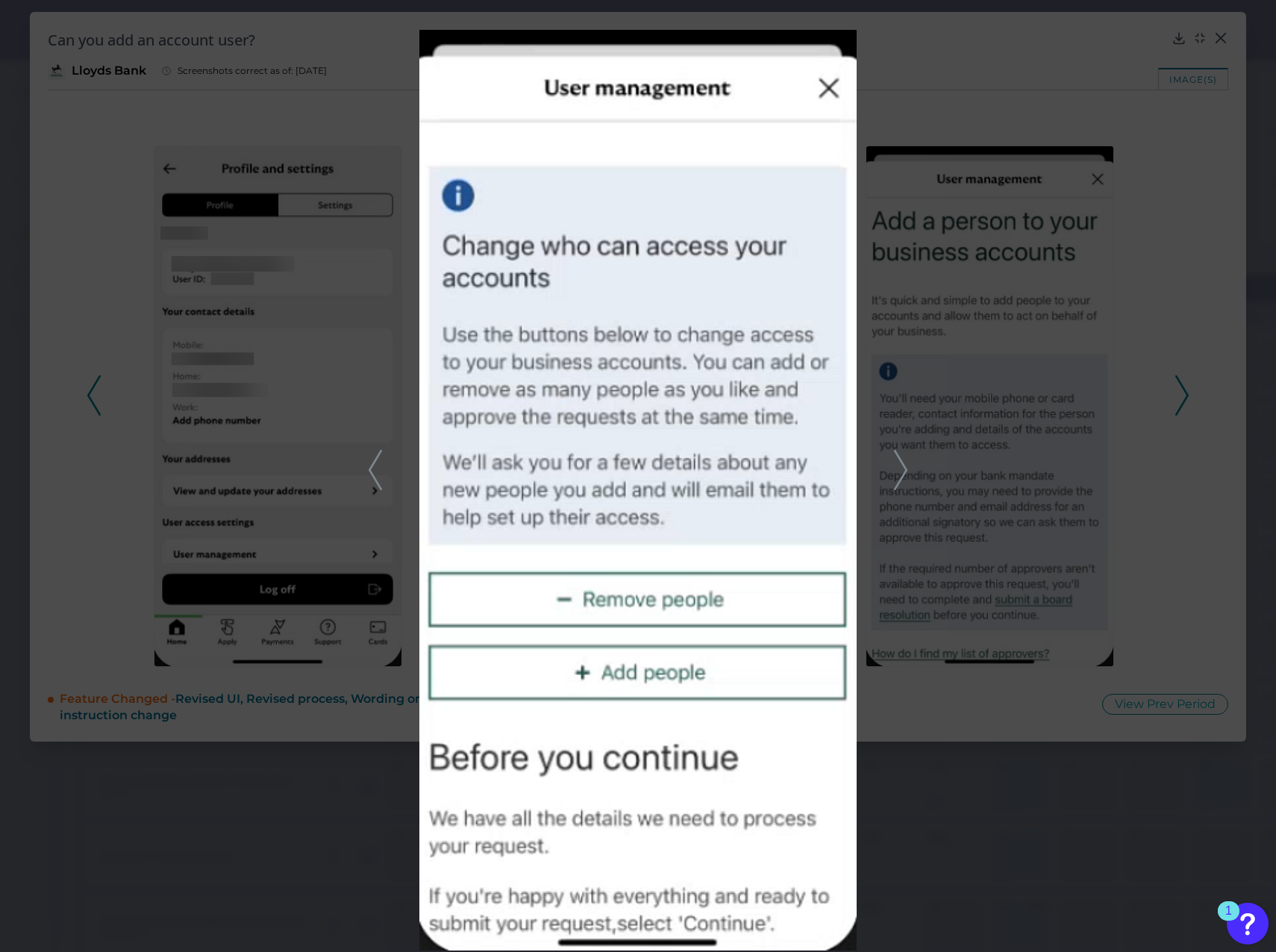
click at [904, 420] on icon at bounding box center [900, 469] width 13 height 40
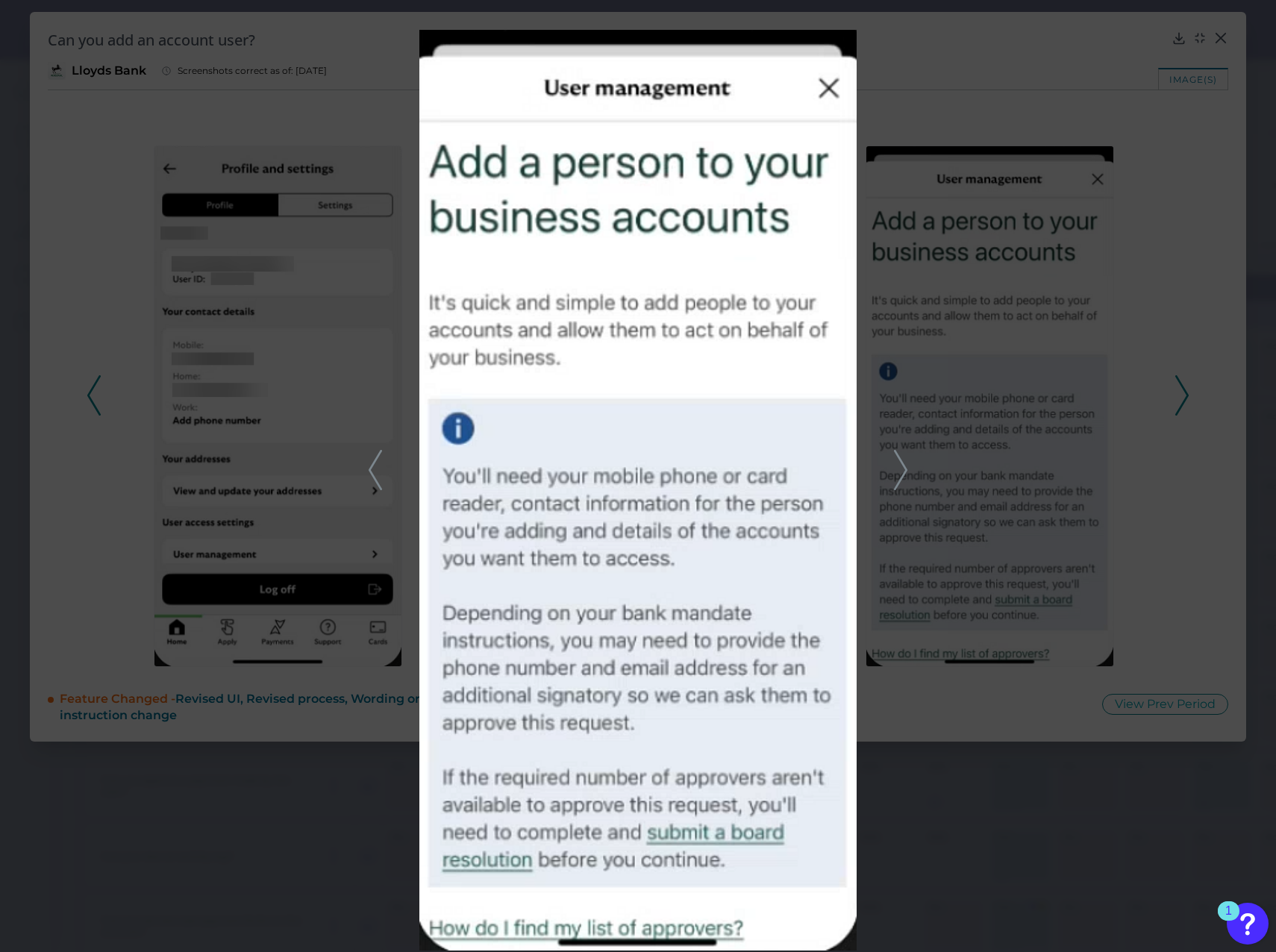
click at [904, 420] on icon at bounding box center [900, 469] width 13 height 40
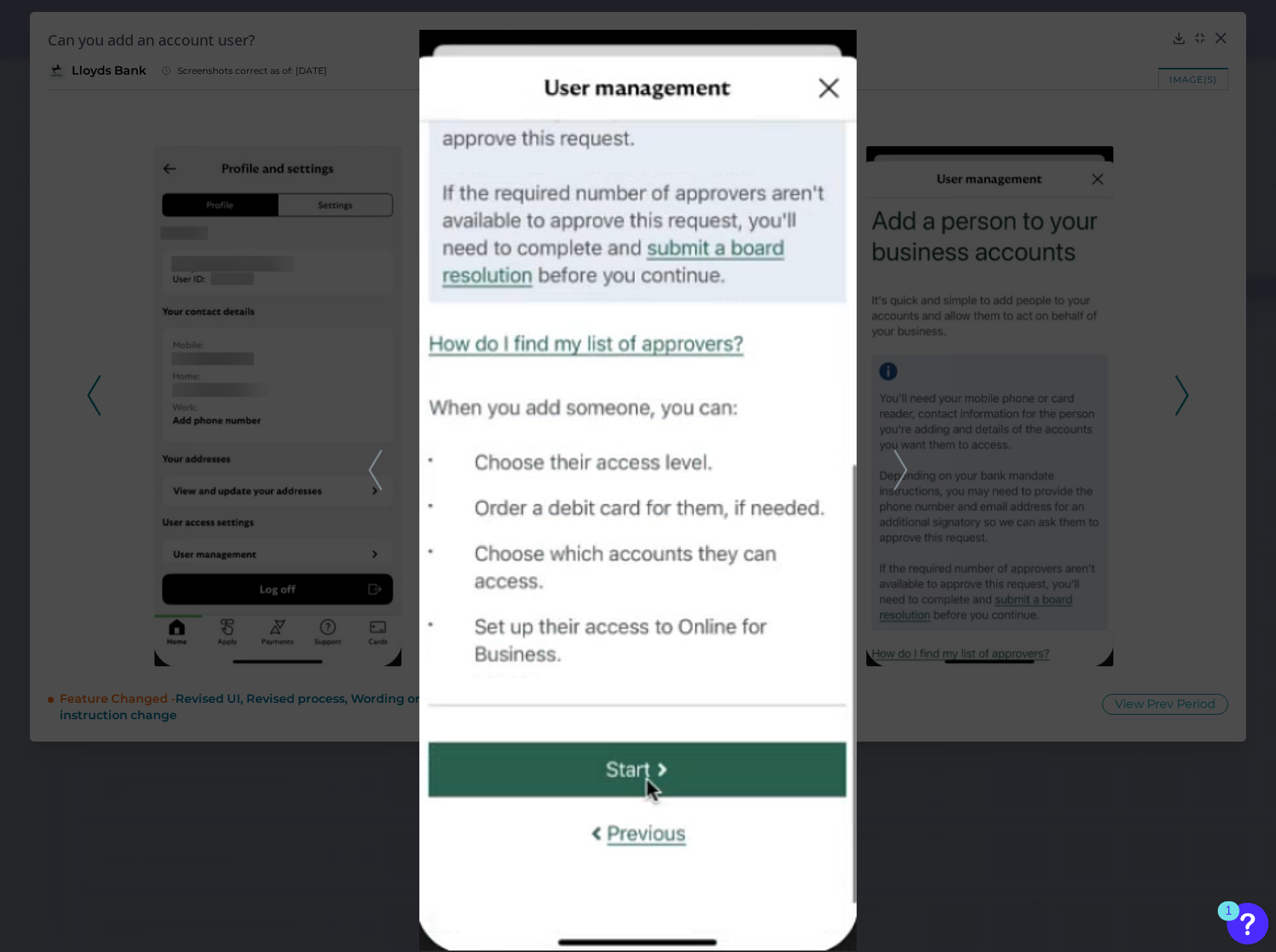
click at [904, 420] on icon at bounding box center [900, 469] width 13 height 40
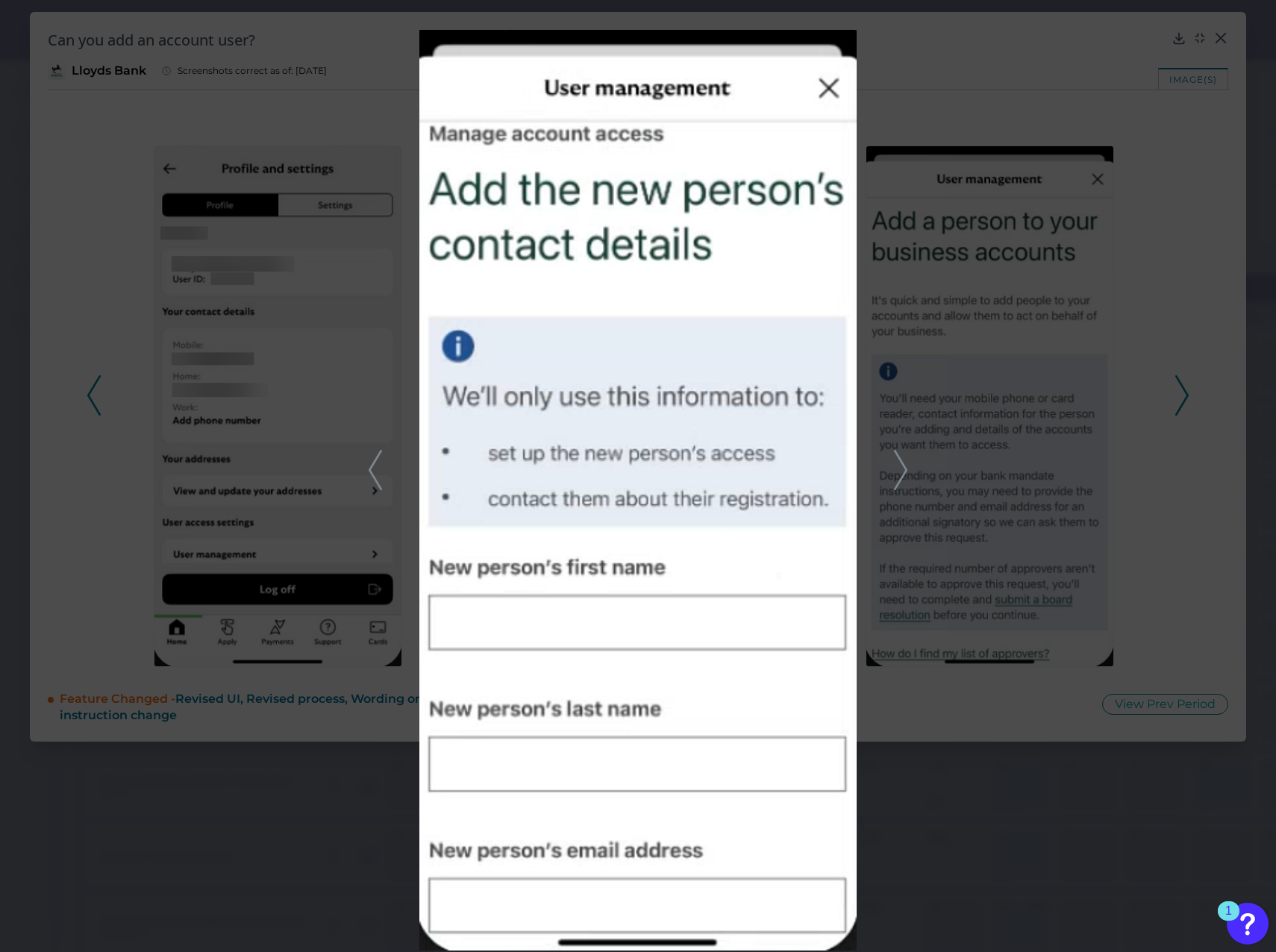
click at [903, 420] on polyline at bounding box center [900, 469] width 11 height 38
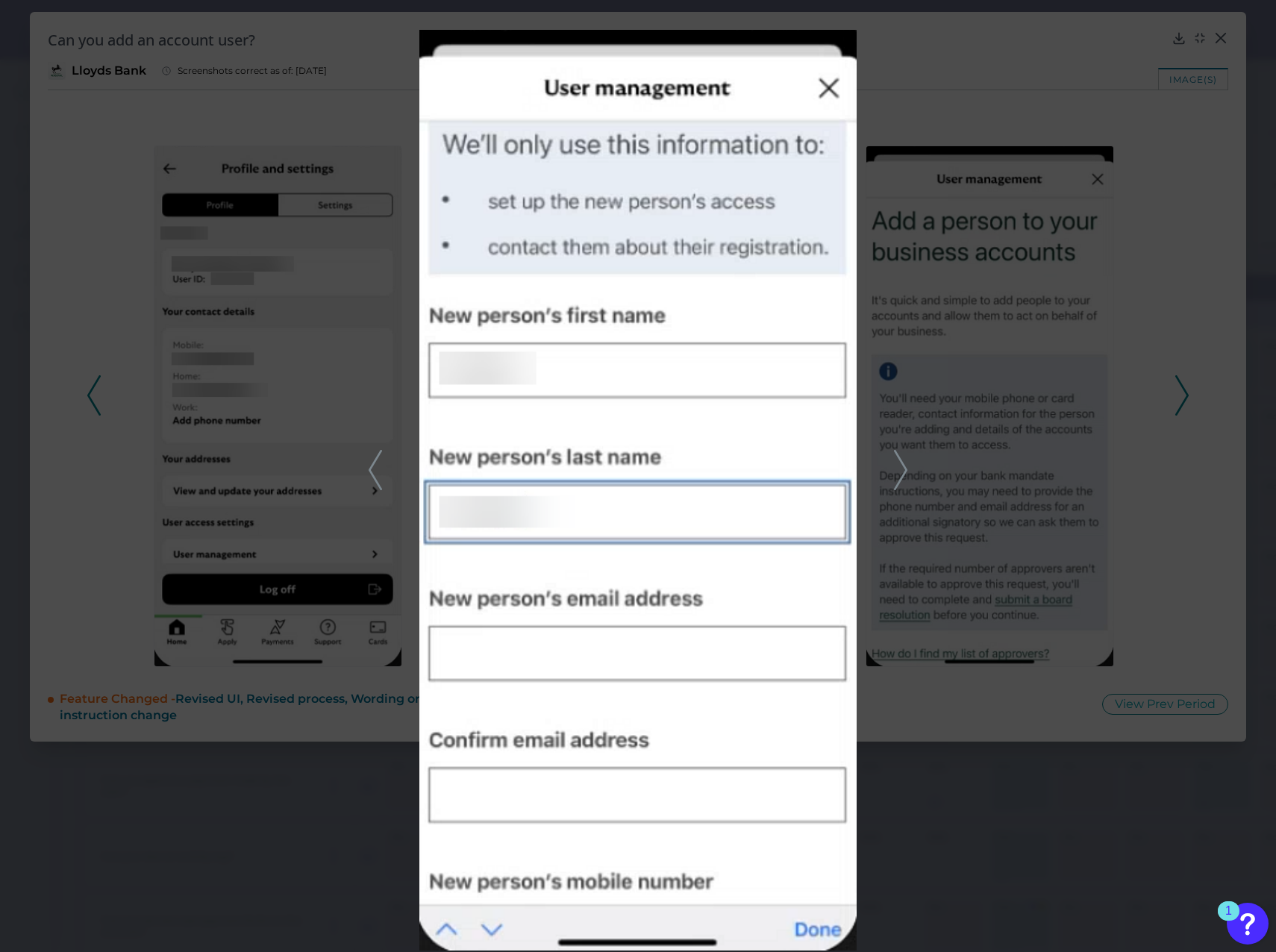
click at [906, 420] on icon at bounding box center [900, 469] width 13 height 40
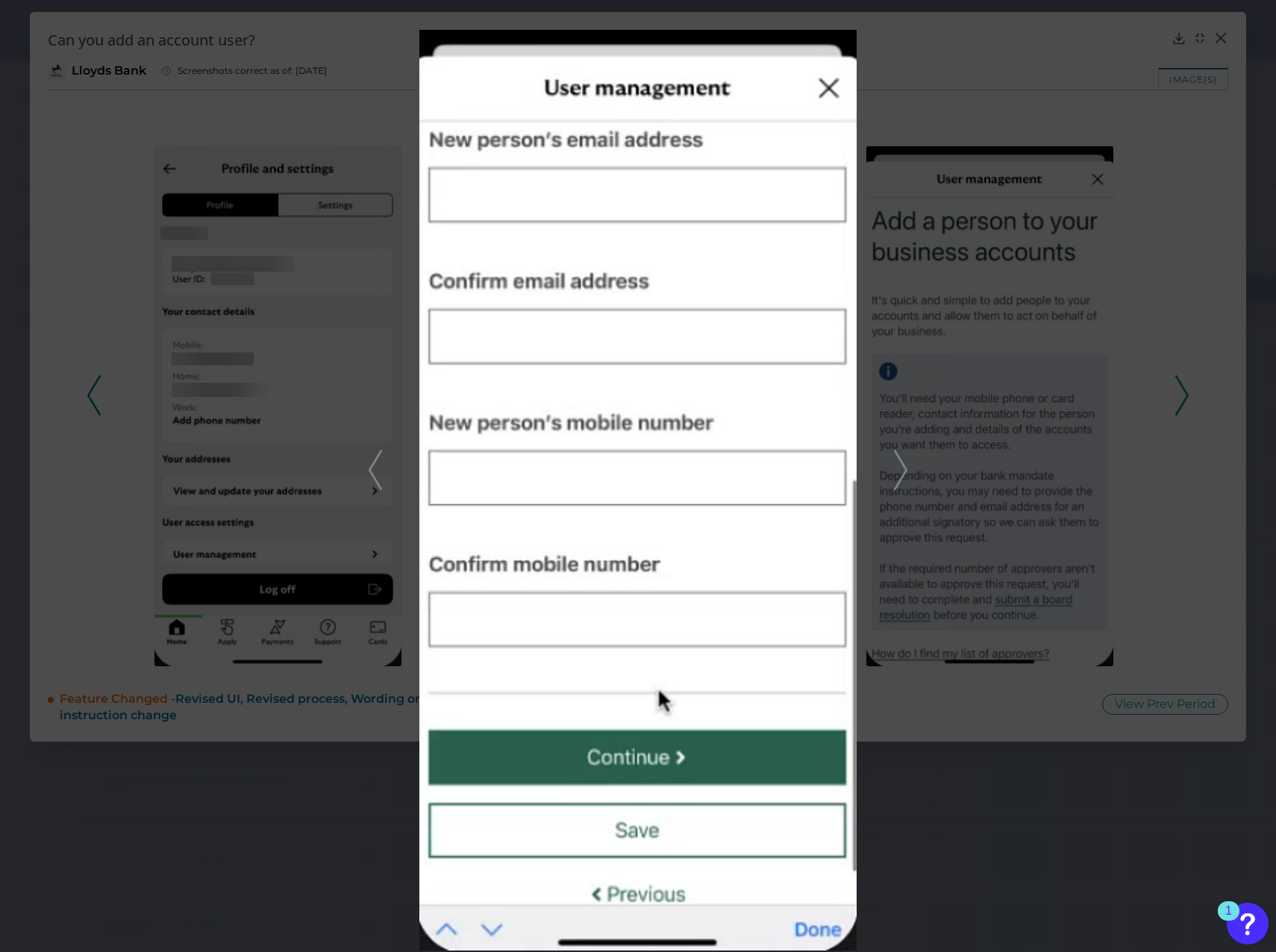
click at [948, 420] on div at bounding box center [638, 476] width 1276 height 952
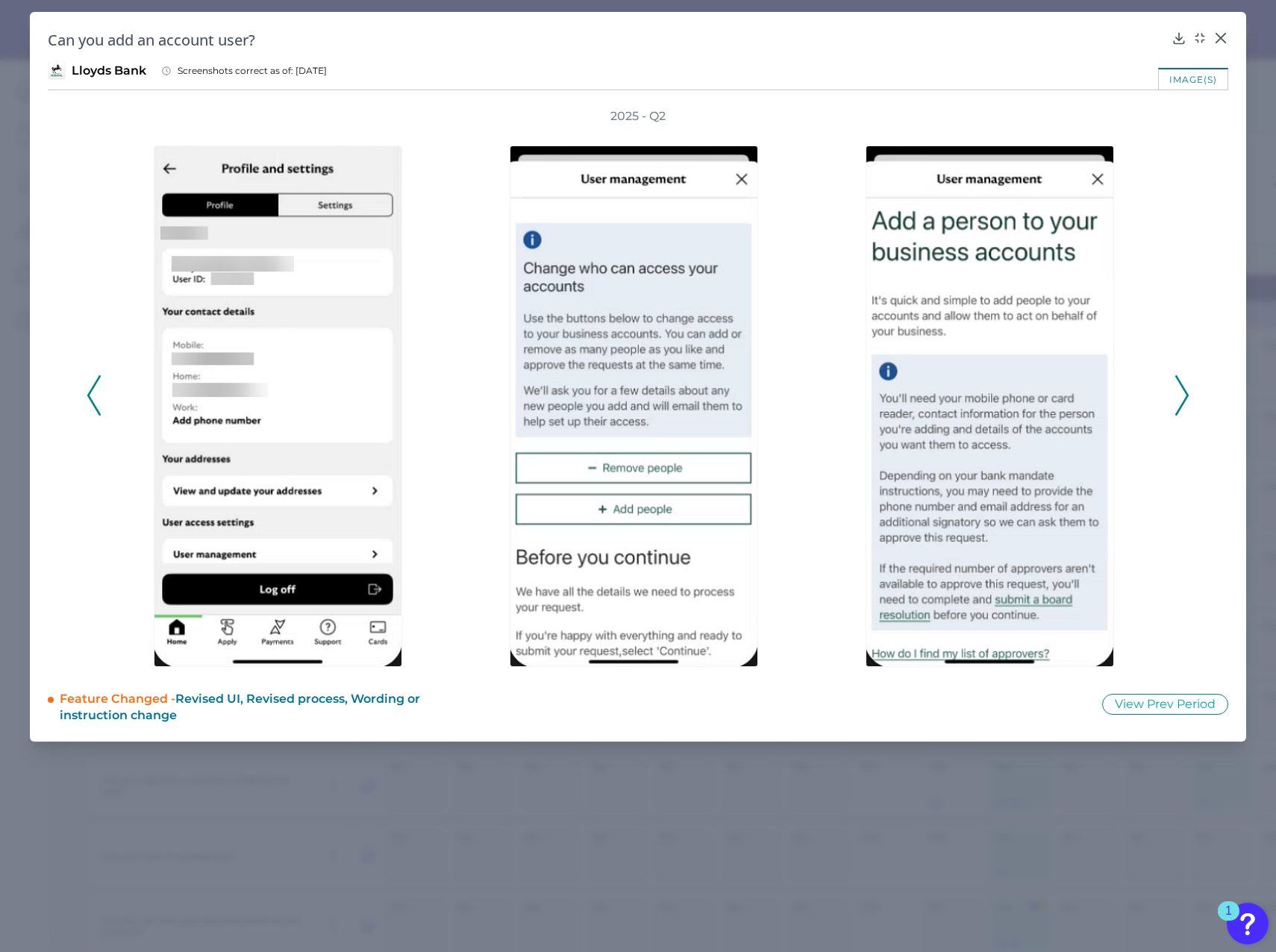
click at [948, 398] on icon at bounding box center [1182, 395] width 13 height 40
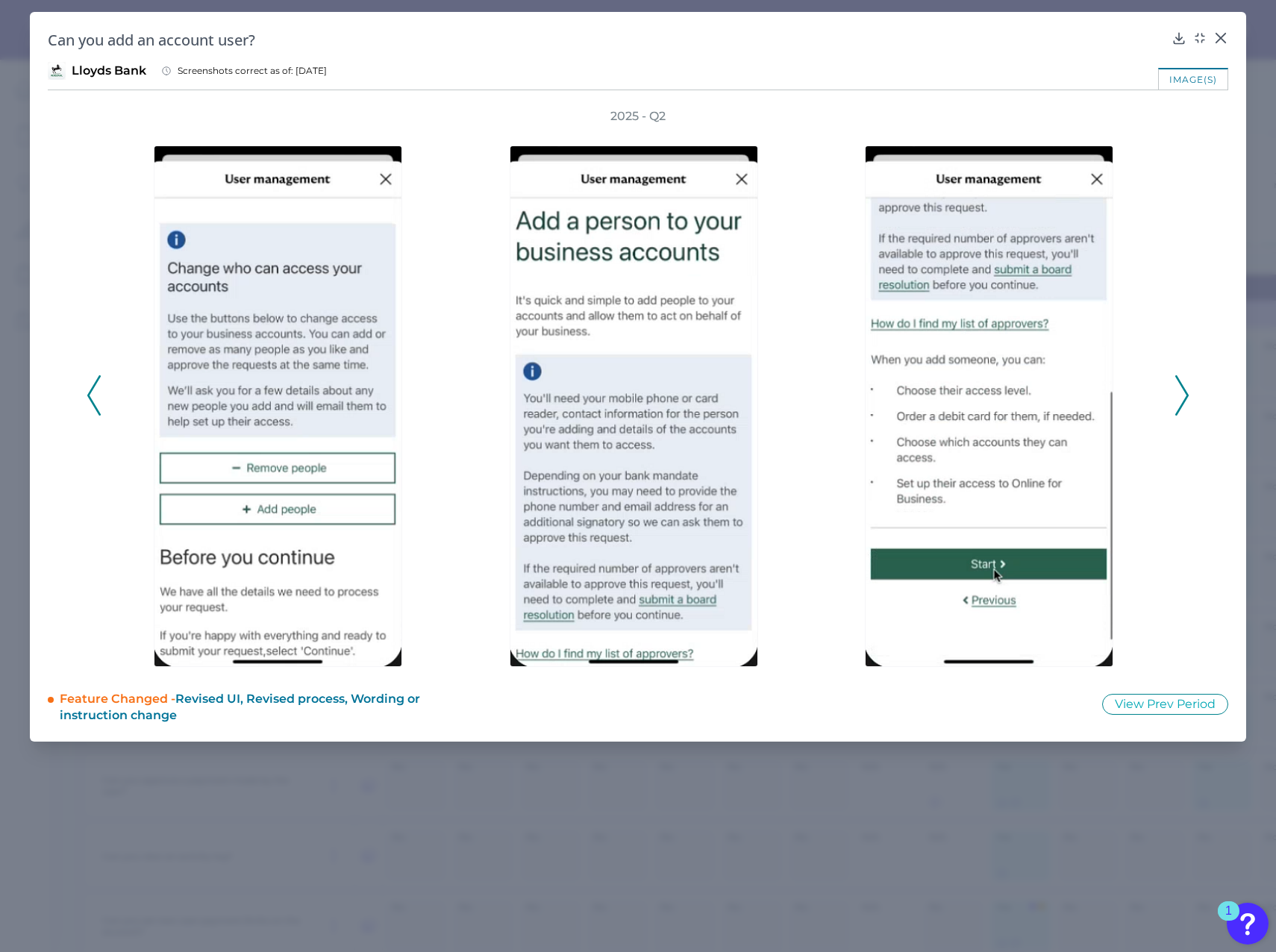
click at [948, 400] on icon at bounding box center [1182, 395] width 13 height 40
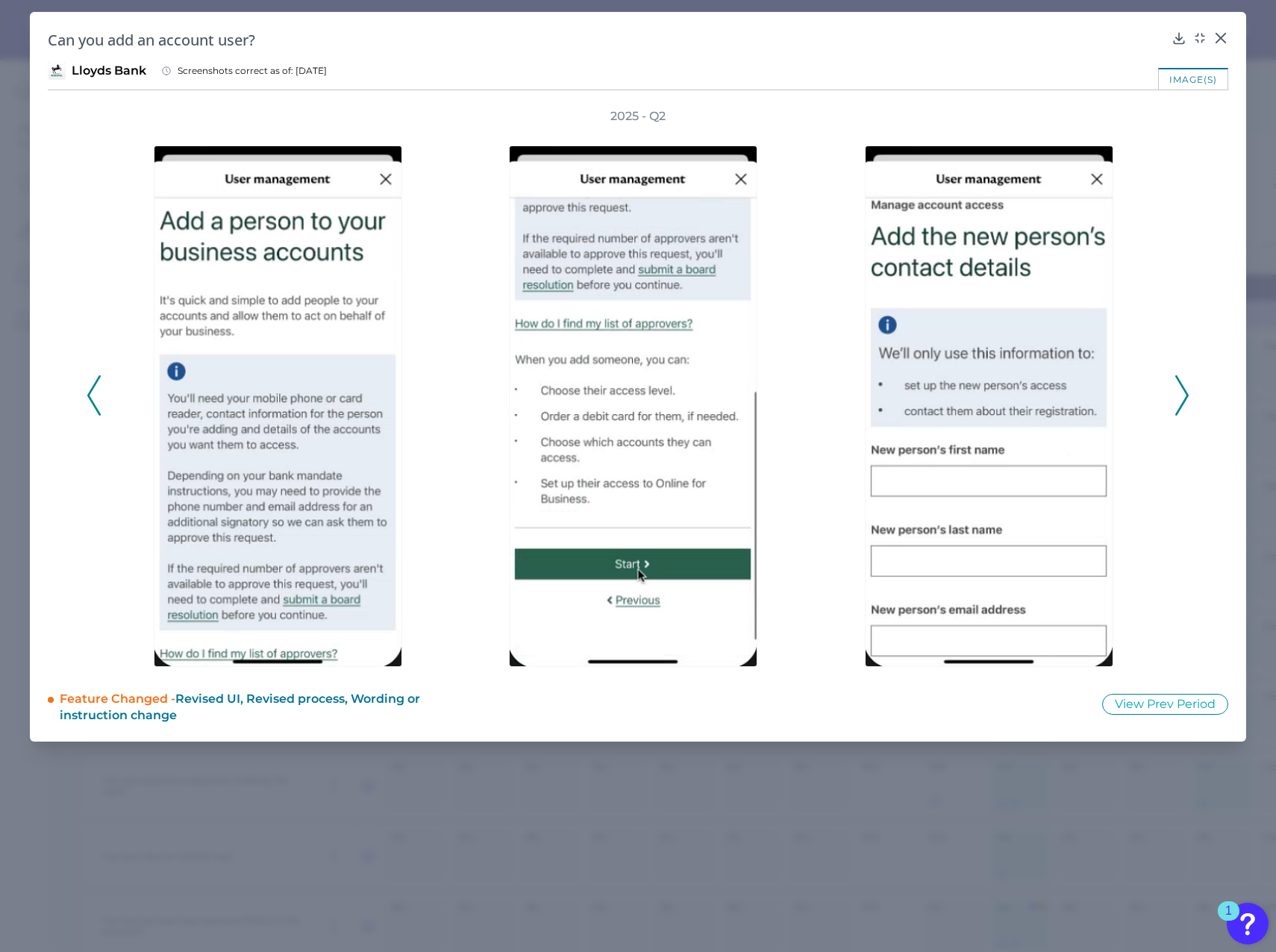
click at [948, 400] on icon at bounding box center [1182, 395] width 13 height 40
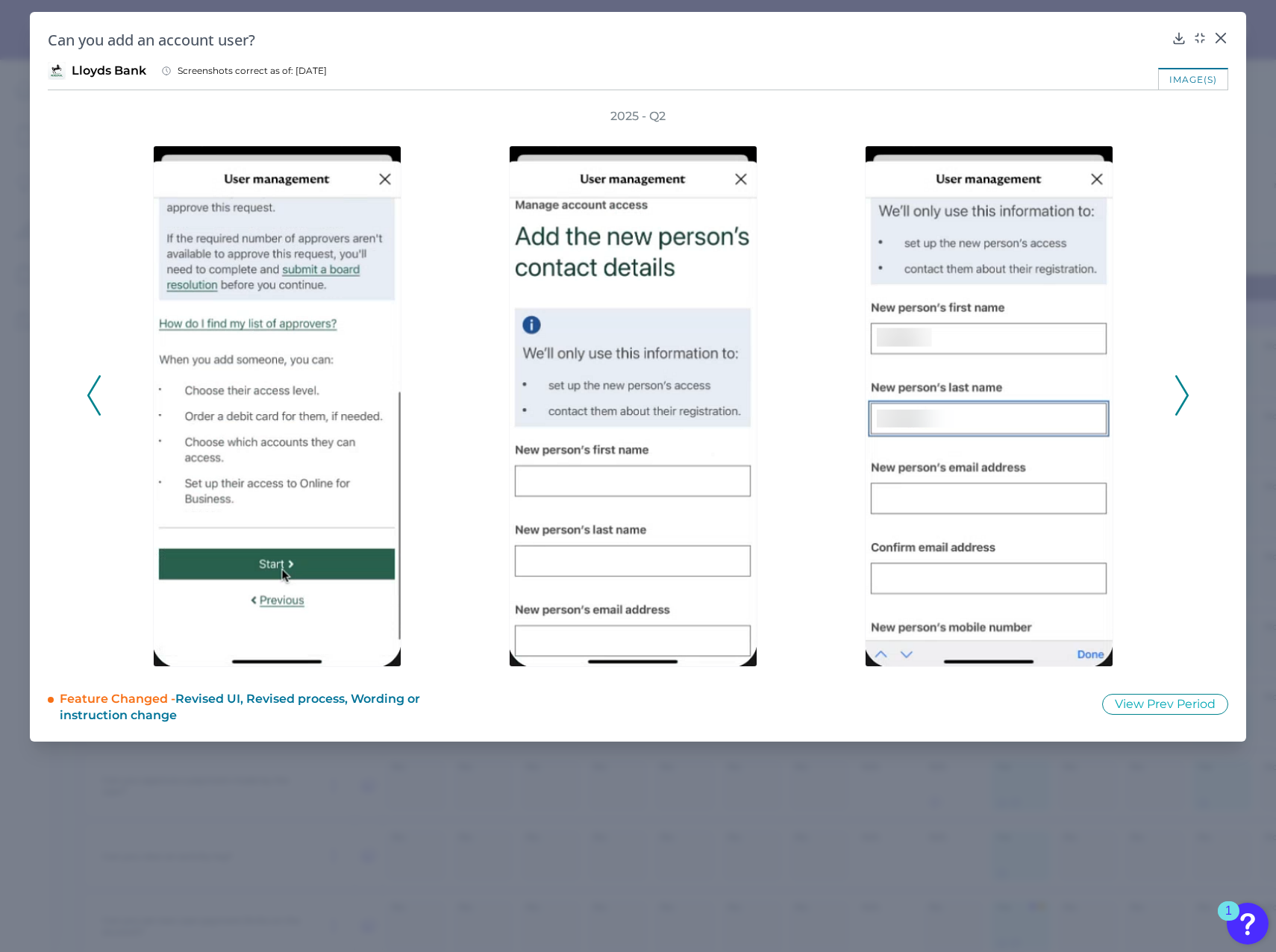
click at [948, 400] on div "2025 - Q2" at bounding box center [638, 388] width 1180 height 559
click at [948, 397] on div "2025 - Q2" at bounding box center [638, 388] width 1180 height 559
click at [948, 391] on icon at bounding box center [1182, 395] width 13 height 40
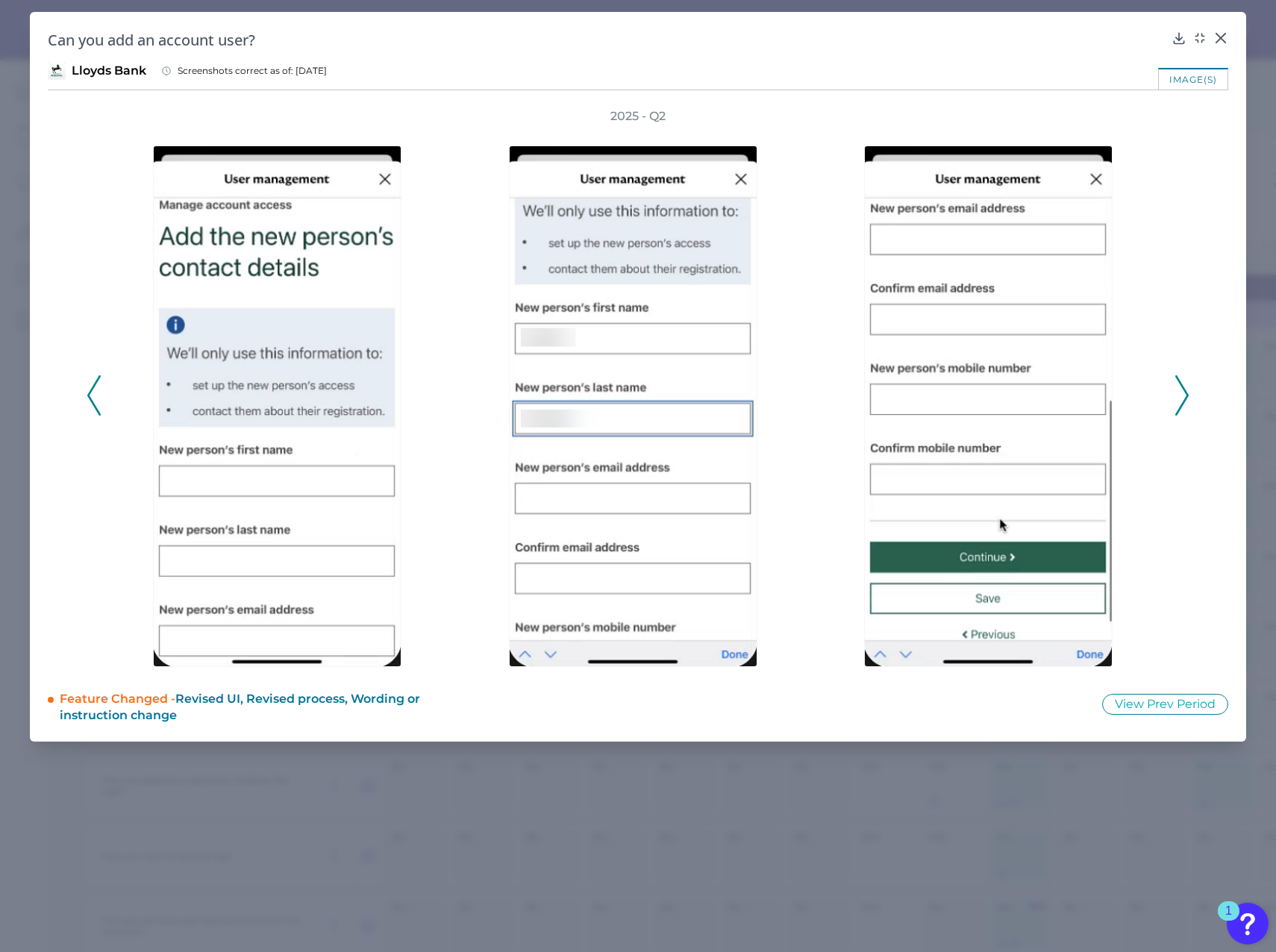
click at [948, 391] on icon at bounding box center [1182, 395] width 13 height 40
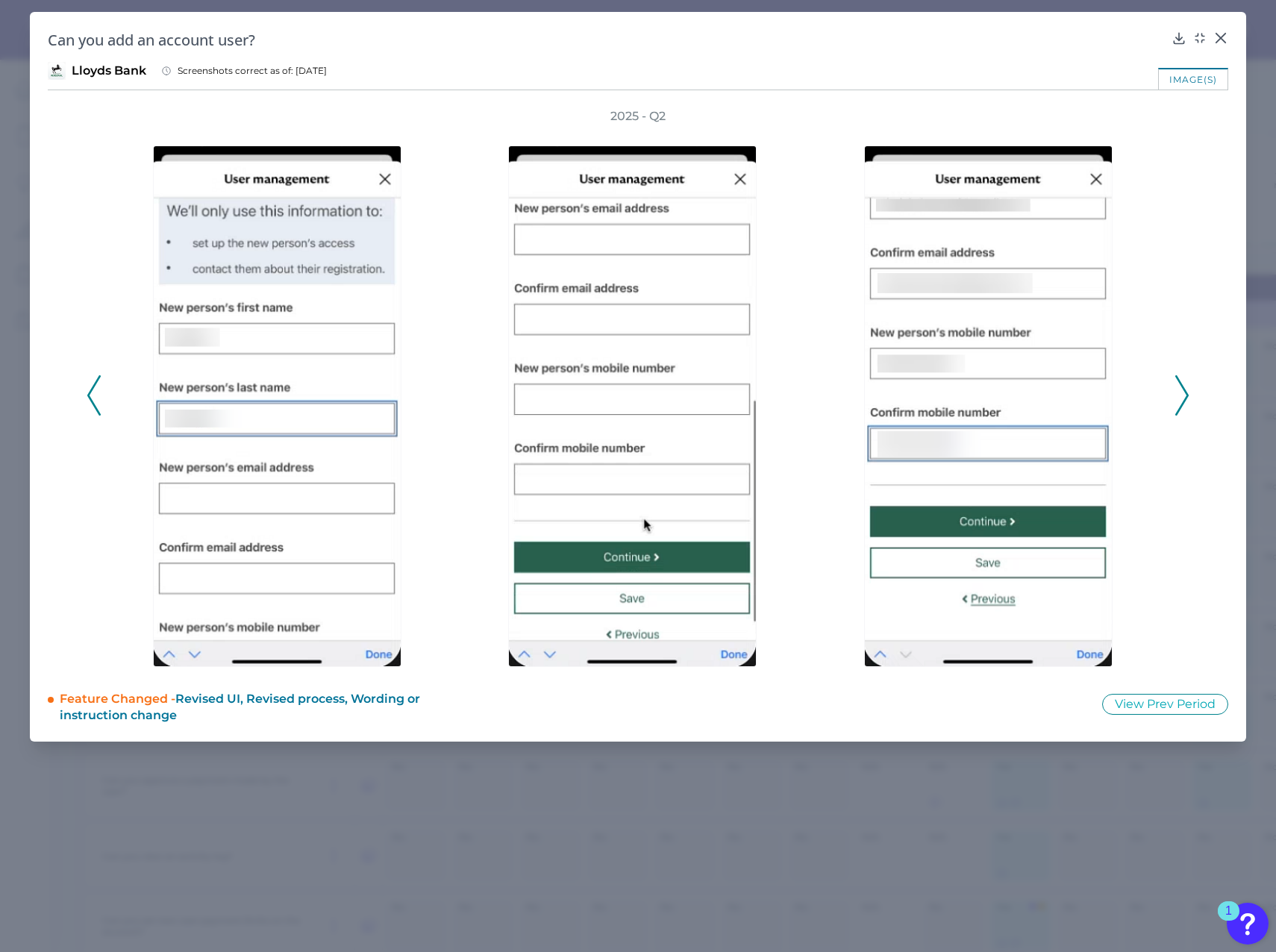
click at [948, 391] on icon at bounding box center [1182, 395] width 13 height 40
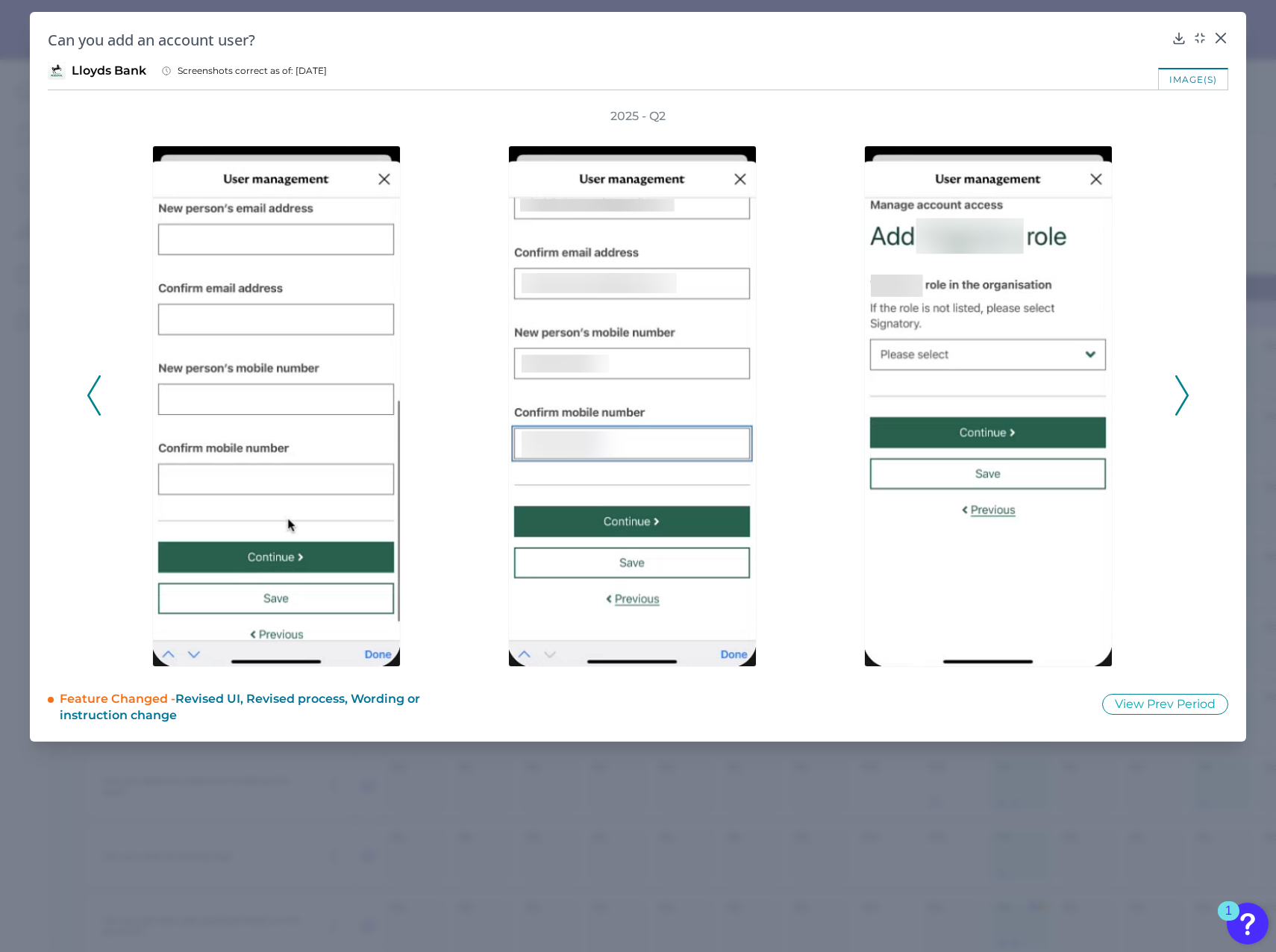
click at [948, 391] on icon at bounding box center [1182, 395] width 13 height 40
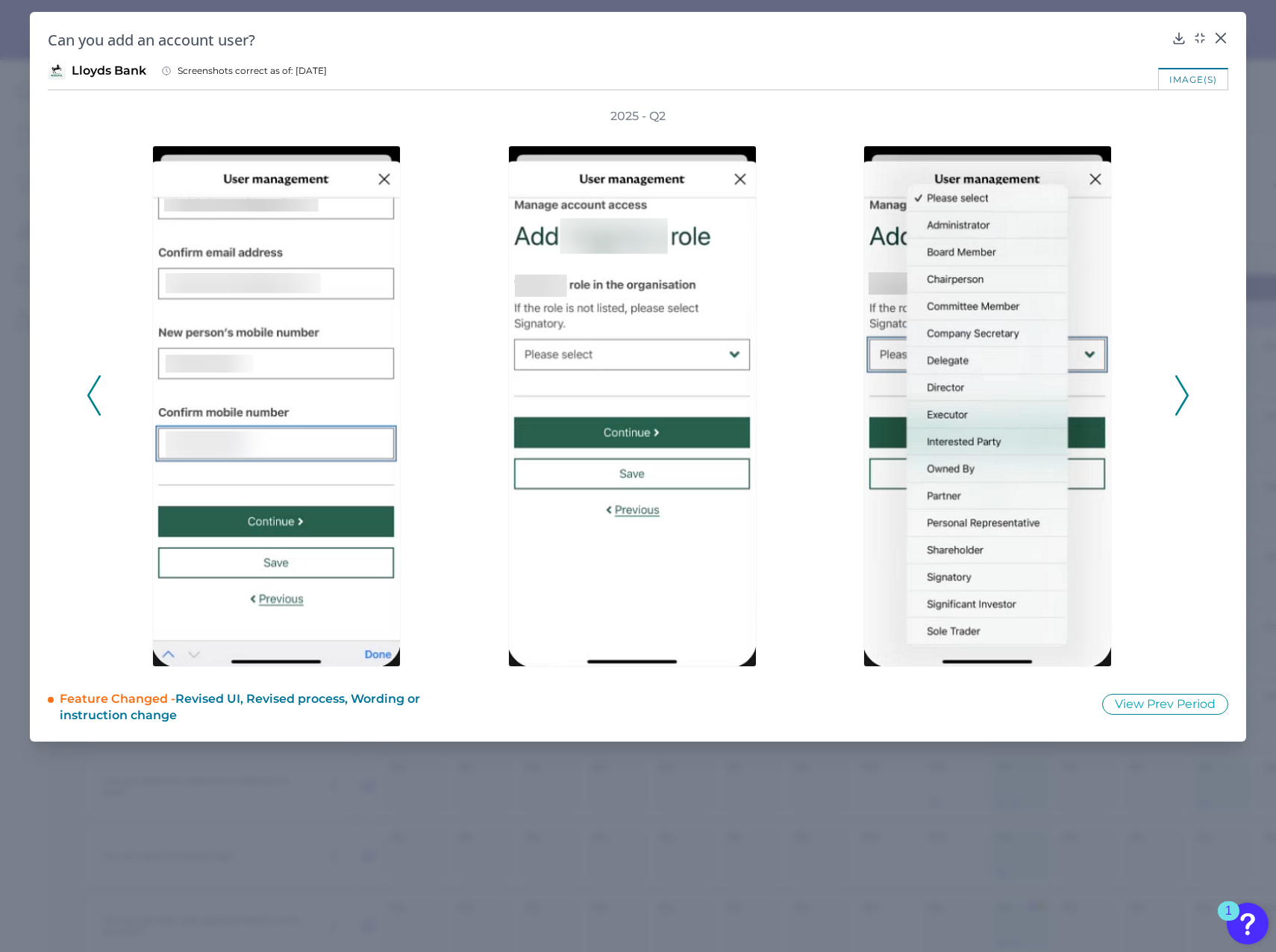
click at [948, 392] on icon at bounding box center [1182, 395] width 13 height 40
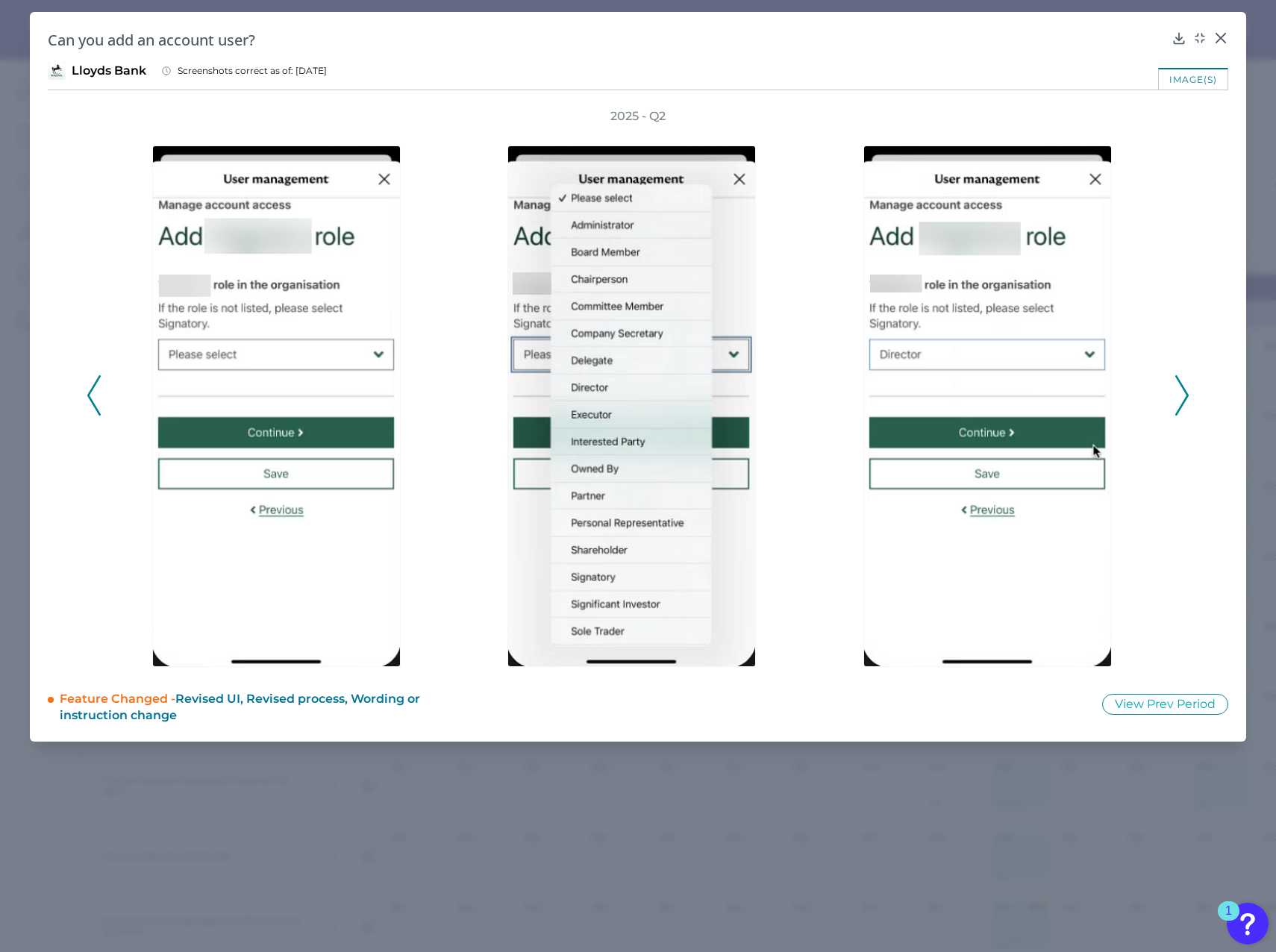
click at [948, 392] on icon at bounding box center [1182, 395] width 13 height 40
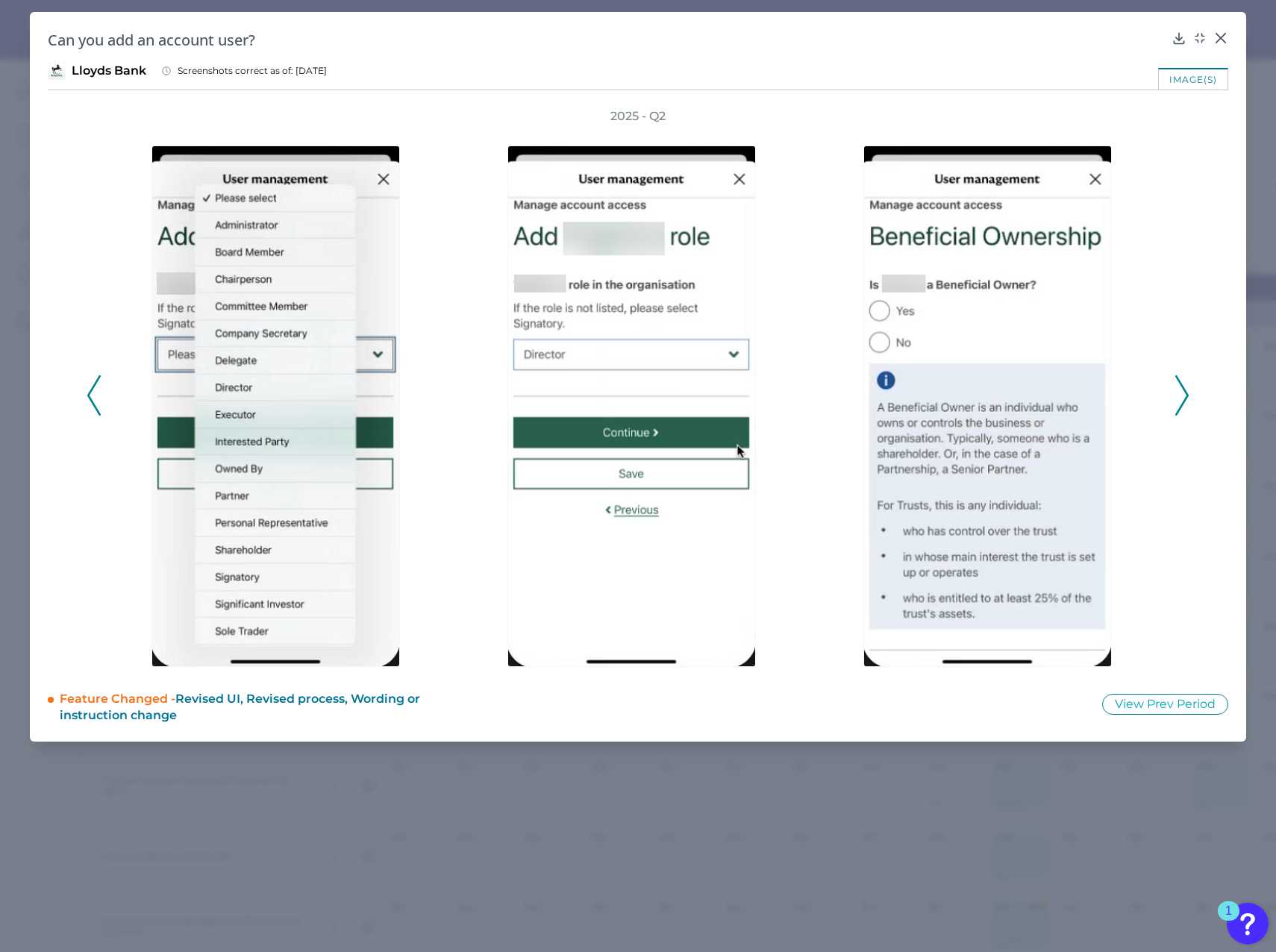
click at [948, 393] on icon at bounding box center [1182, 395] width 13 height 40
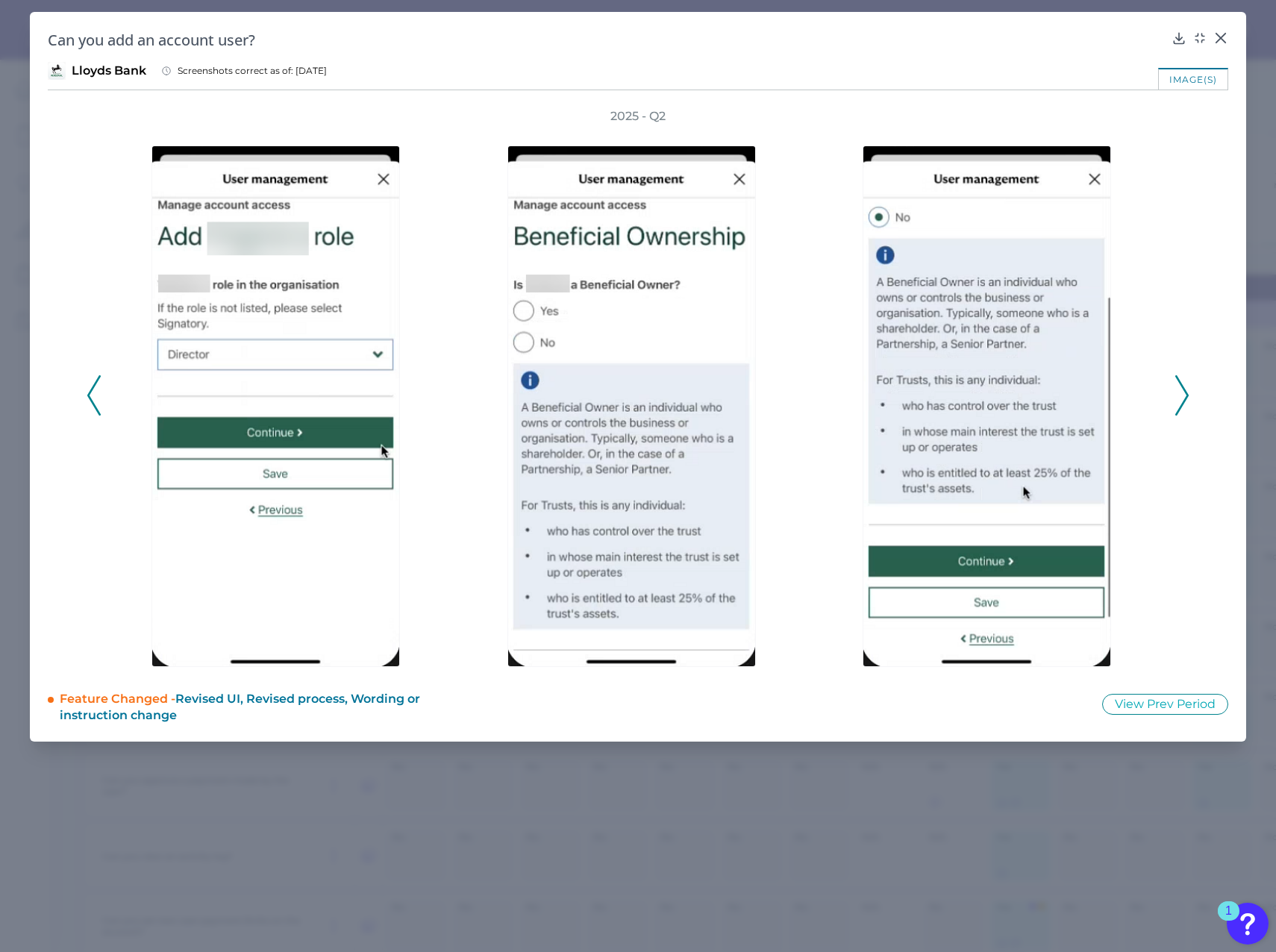
click at [948, 393] on icon at bounding box center [1182, 395] width 13 height 40
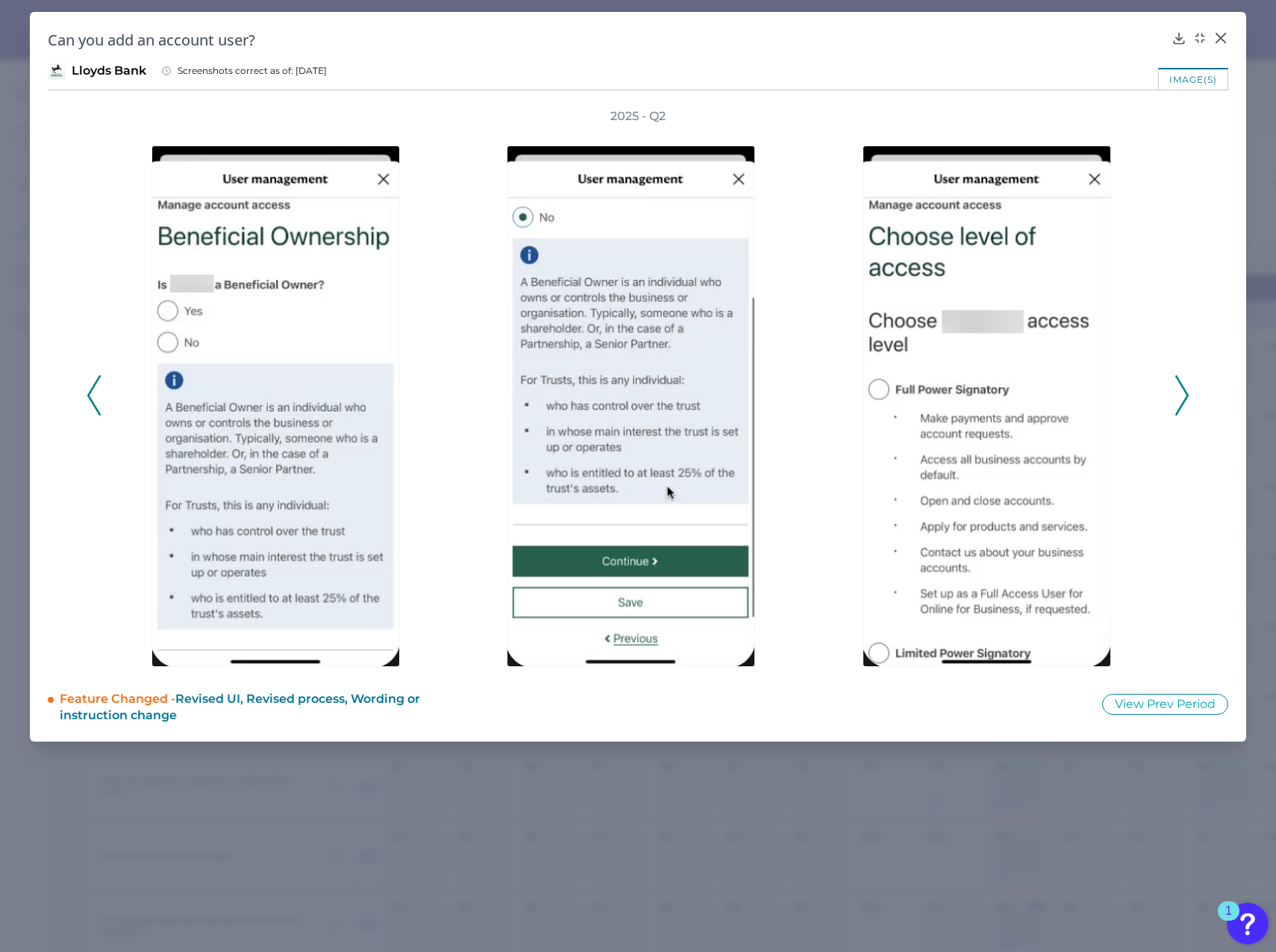
click at [948, 393] on icon at bounding box center [1182, 395] width 13 height 40
click at [948, 395] on icon at bounding box center [1182, 395] width 13 height 40
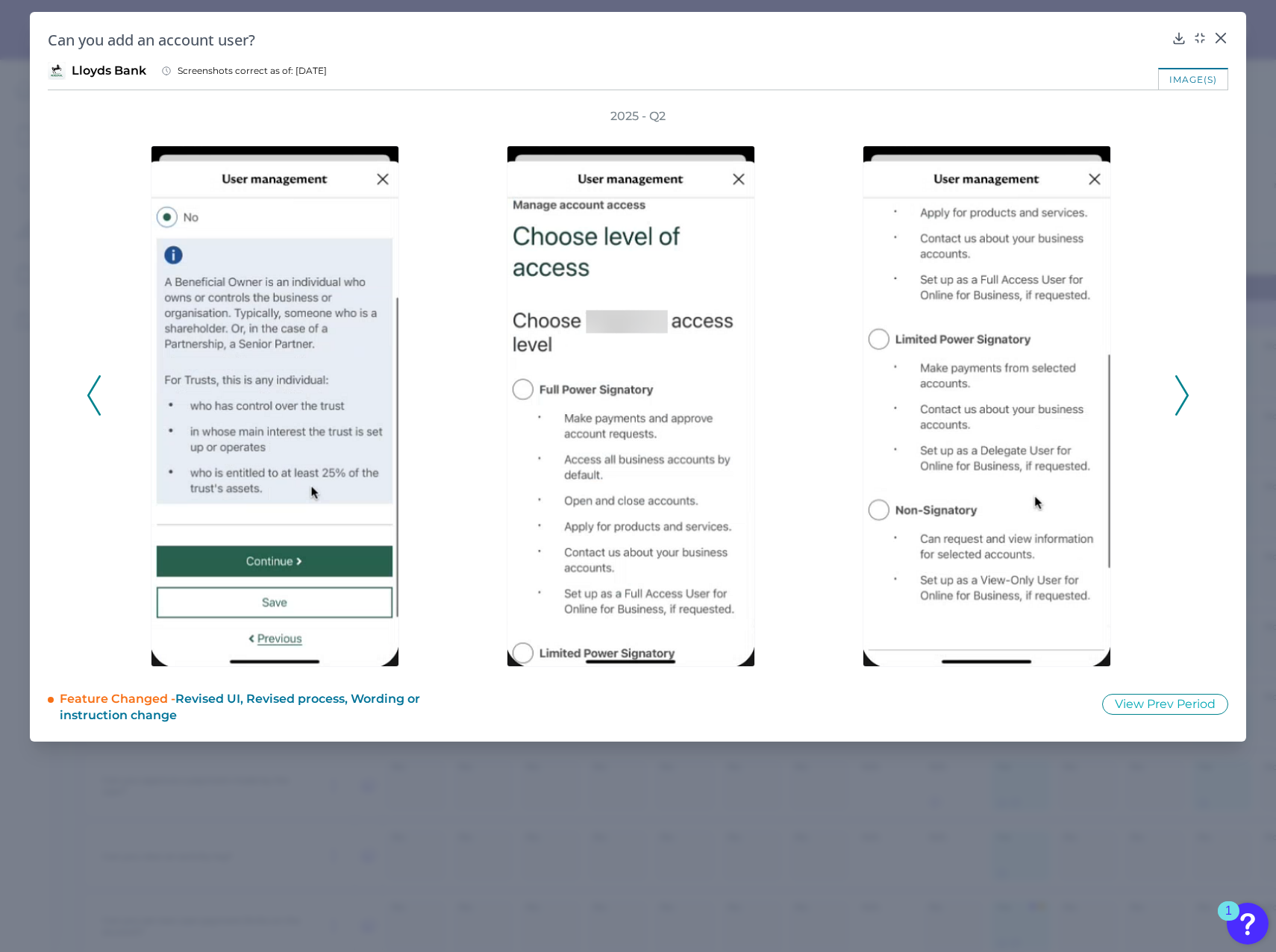
click at [948, 403] on icon at bounding box center [1182, 395] width 13 height 40
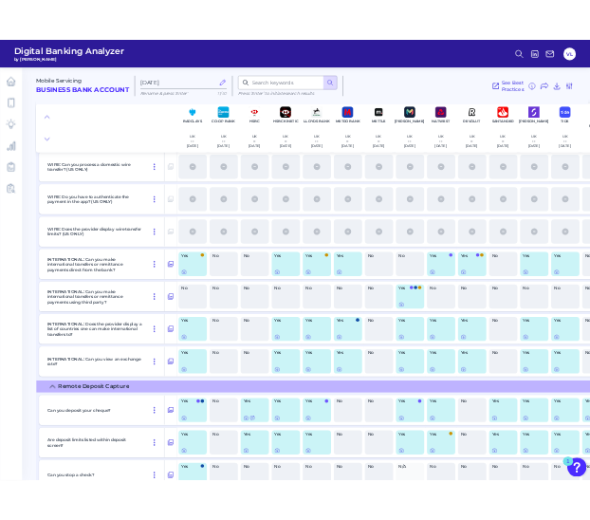
scroll to position [11988, 0]
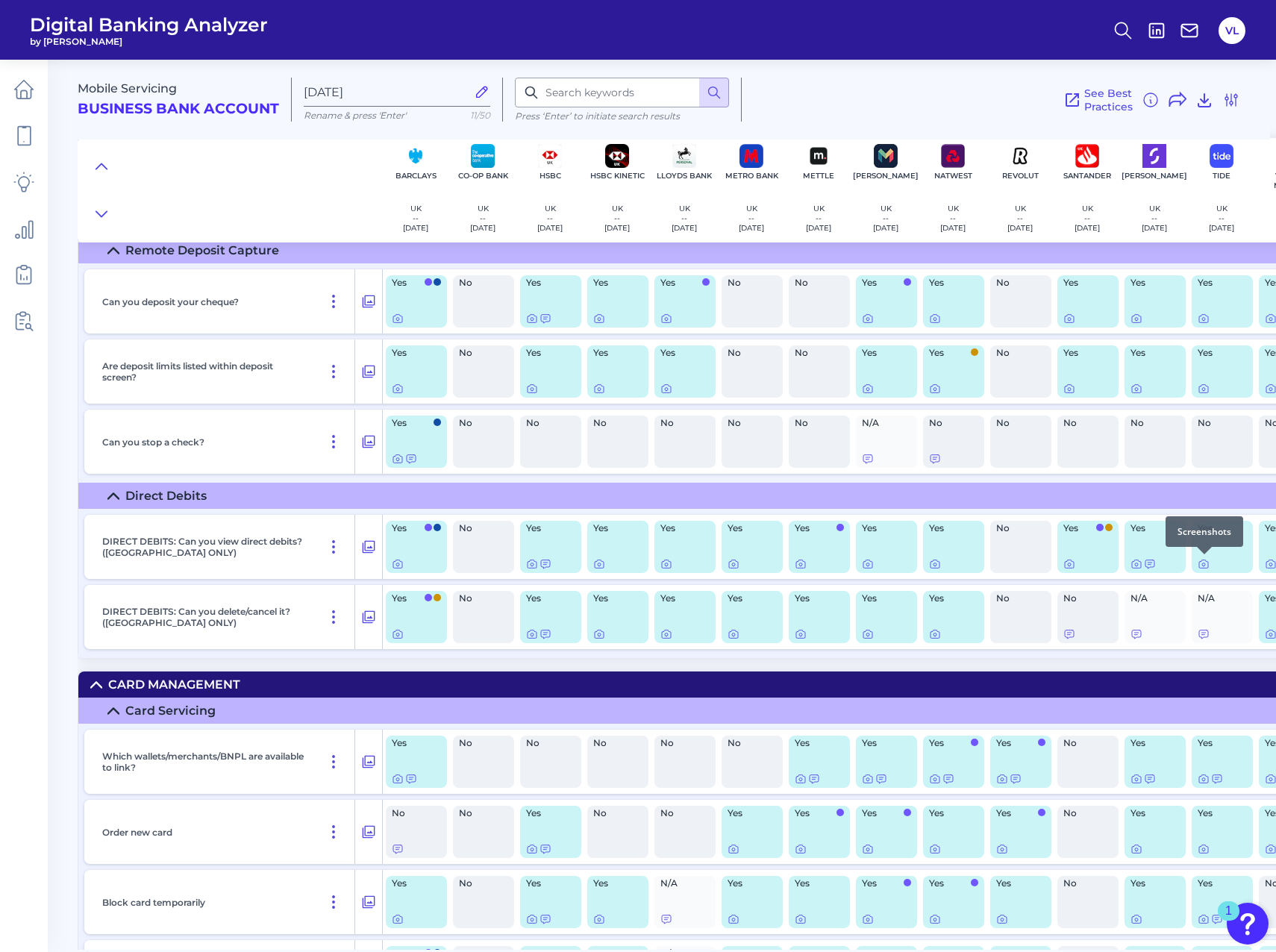
click at [948, 420] on div at bounding box center [1204, 554] width 15 height 15
click at [948, 420] on icon at bounding box center [1203, 564] width 12 height 12
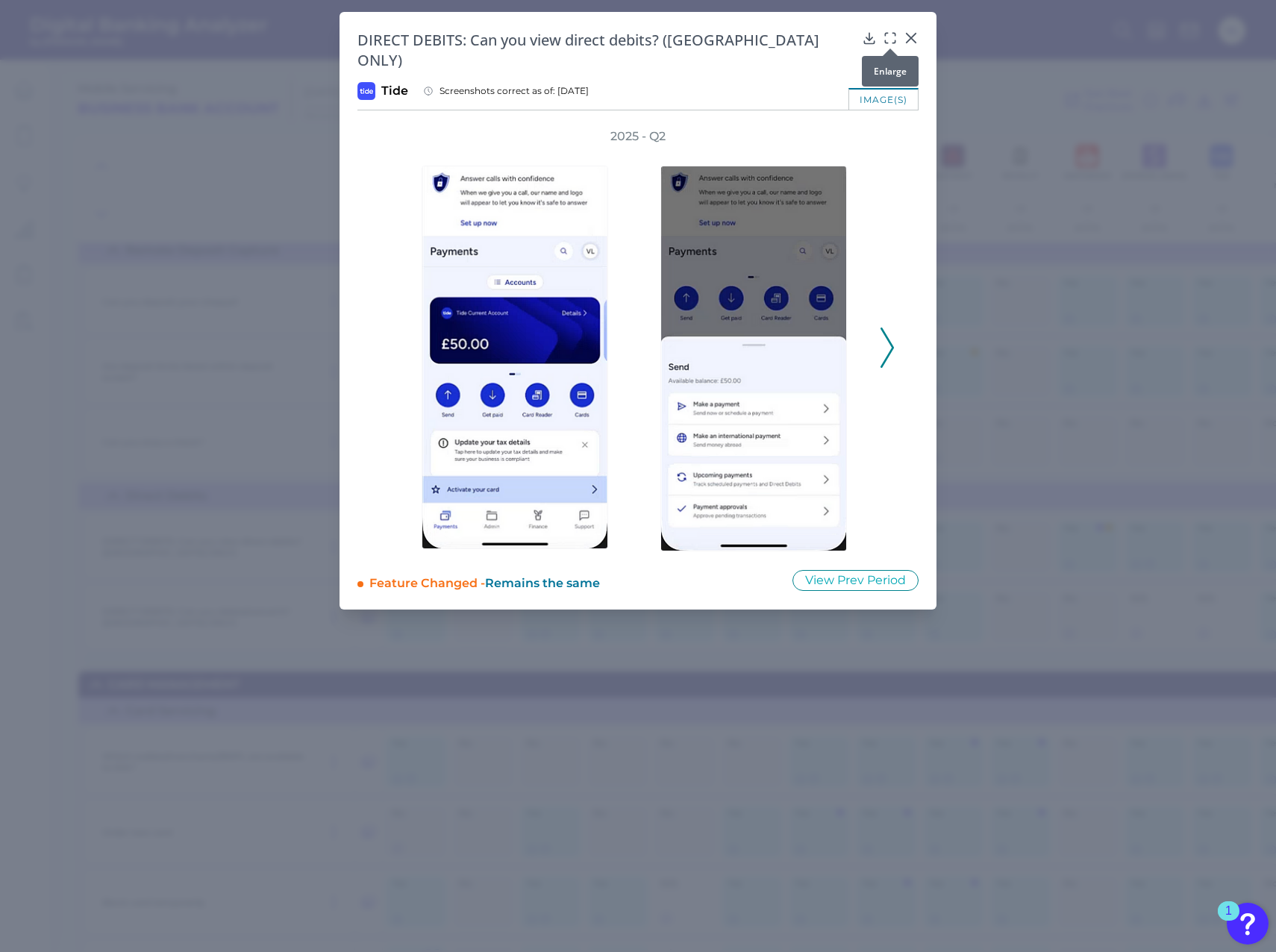
click at [889, 39] on icon at bounding box center [890, 38] width 15 height 15
